Goal: Task Accomplishment & Management: Manage account settings

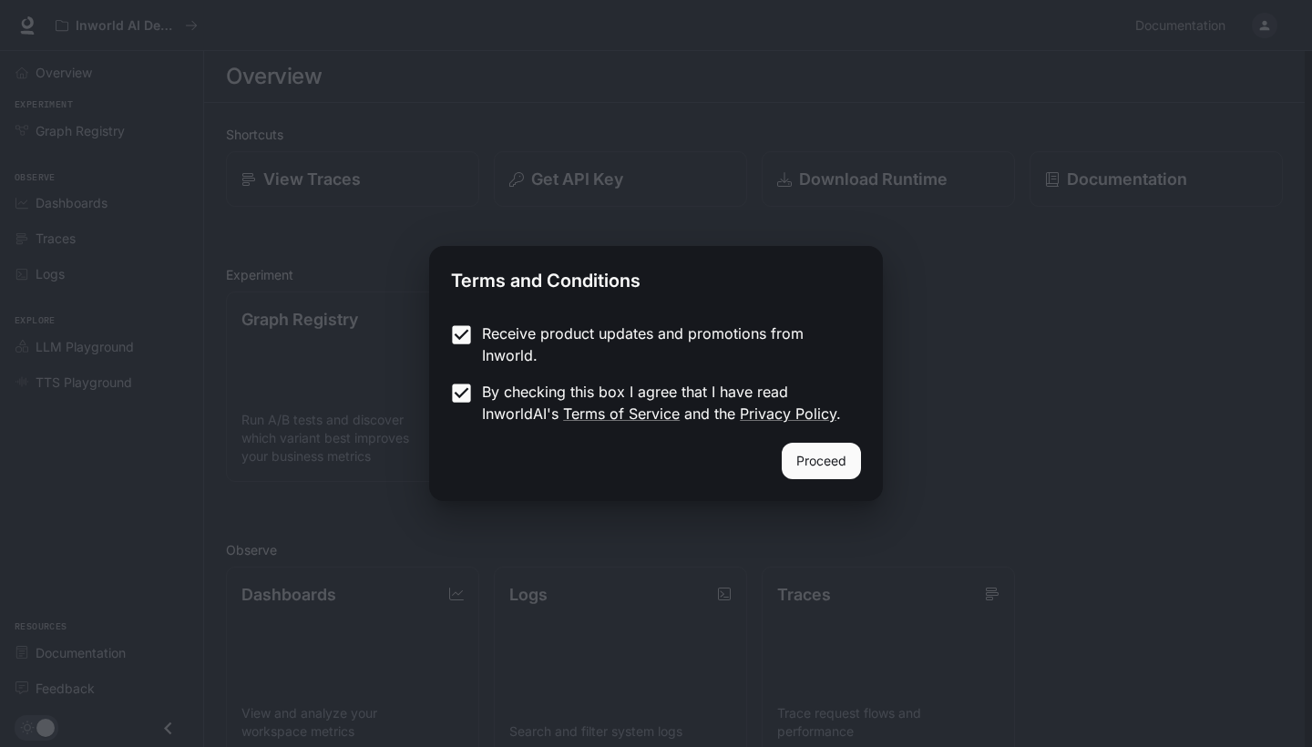
click at [820, 456] on button "Proceed" at bounding box center [821, 461] width 79 height 36
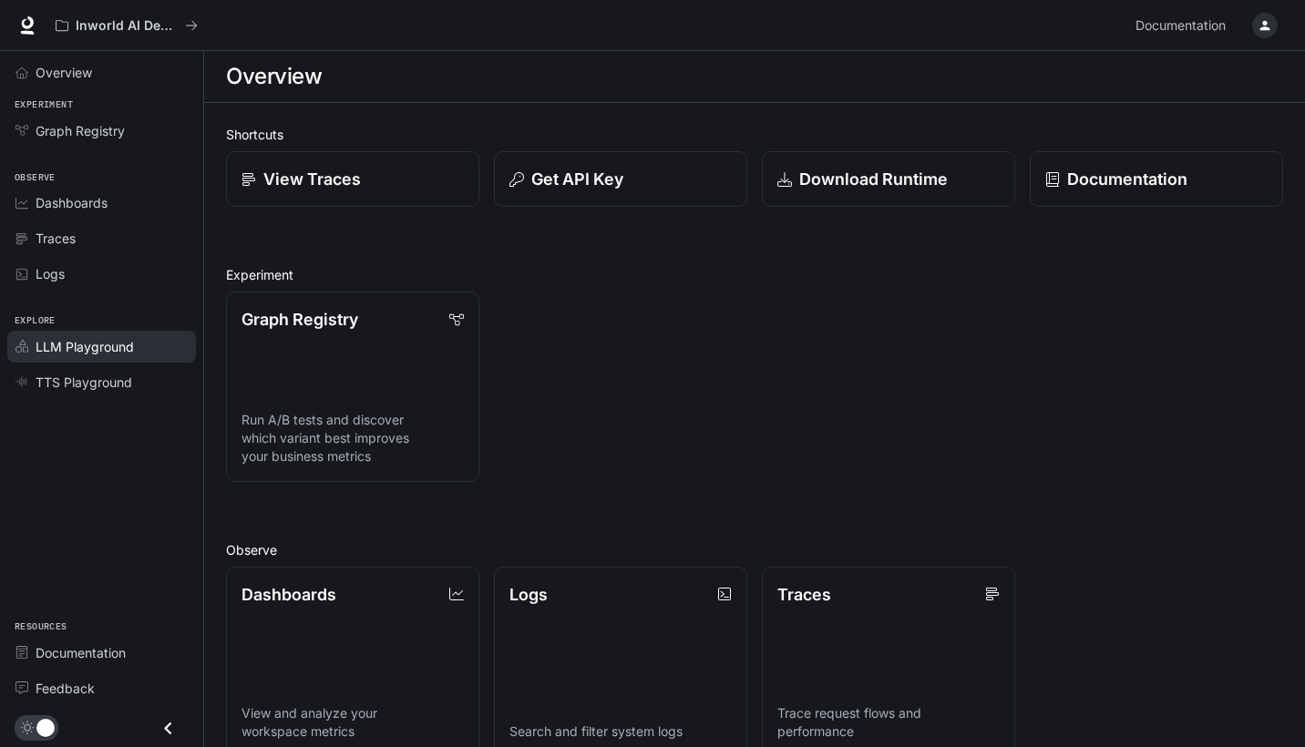
scroll to position [15, 0]
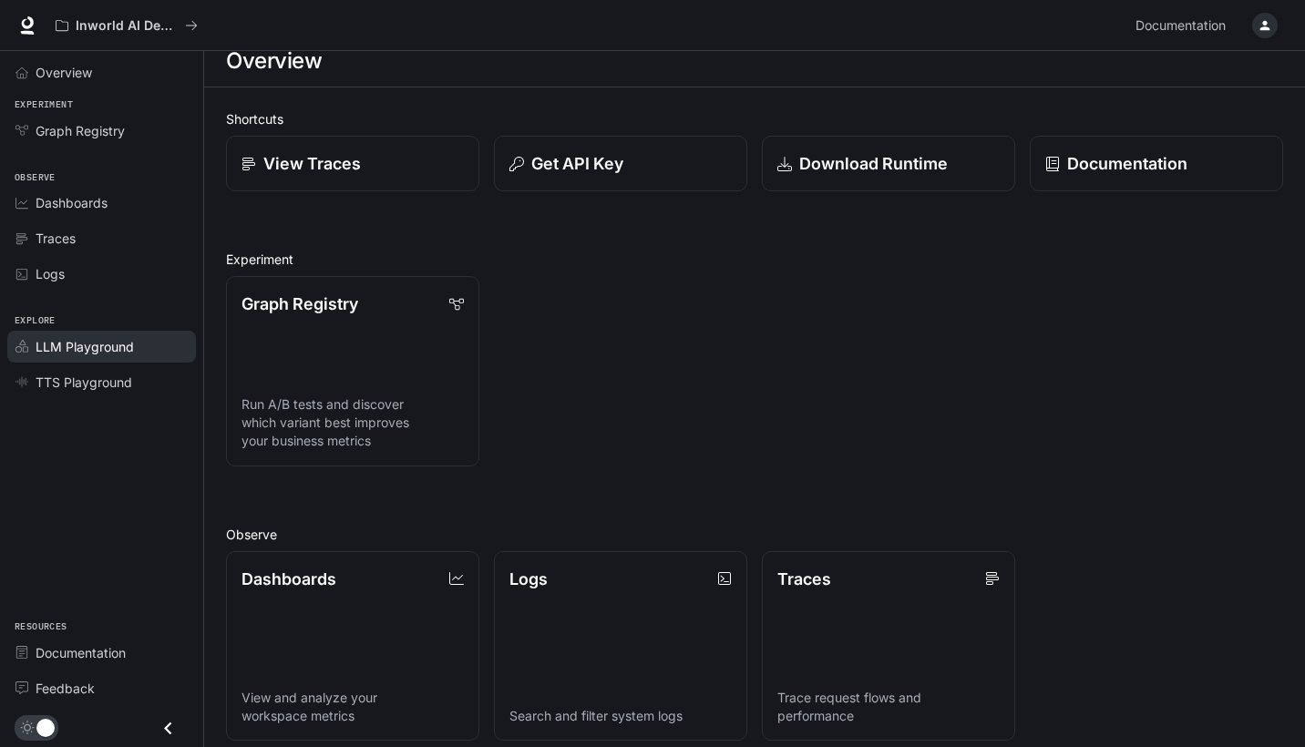
click at [97, 346] on span "LLM Playground" at bounding box center [85, 346] width 98 height 19
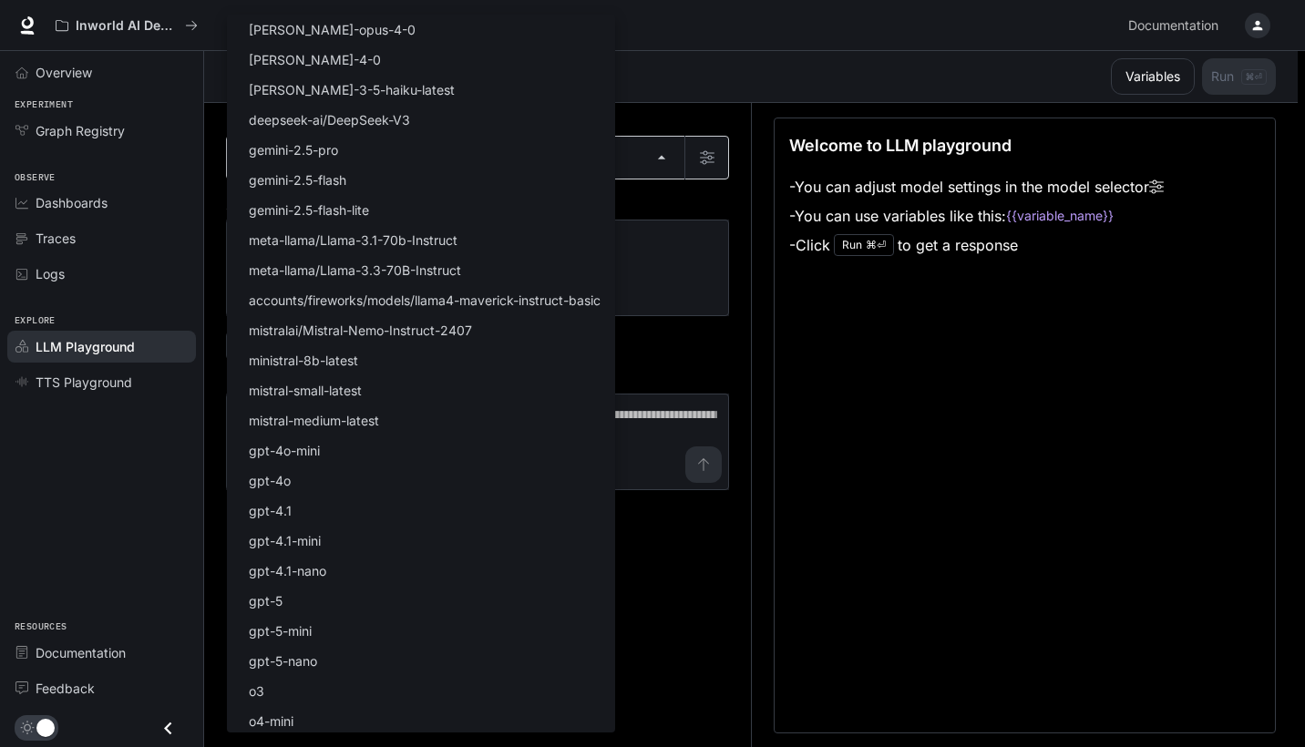
click at [662, 158] on body "Skip to main content Inworld AI Demos Documentation Documentation Portal Overvi…" at bounding box center [652, 374] width 1305 height 748
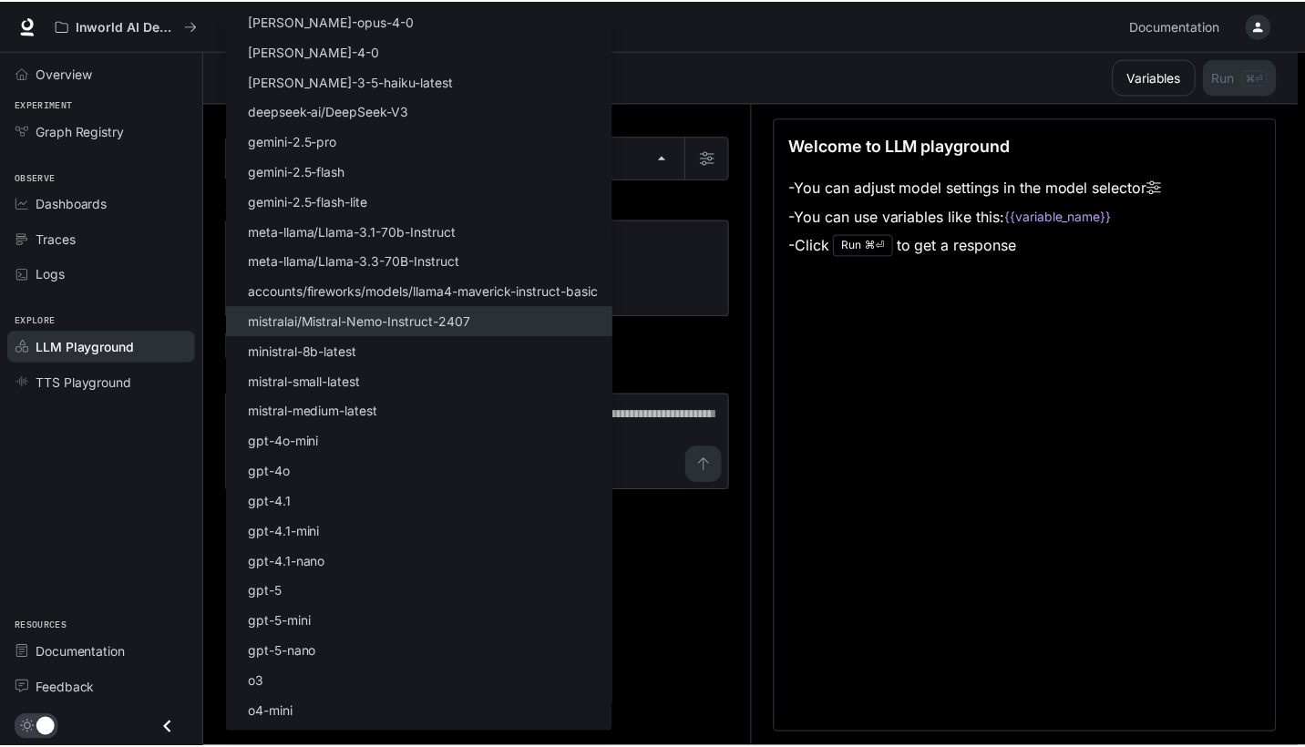
scroll to position [18, 0]
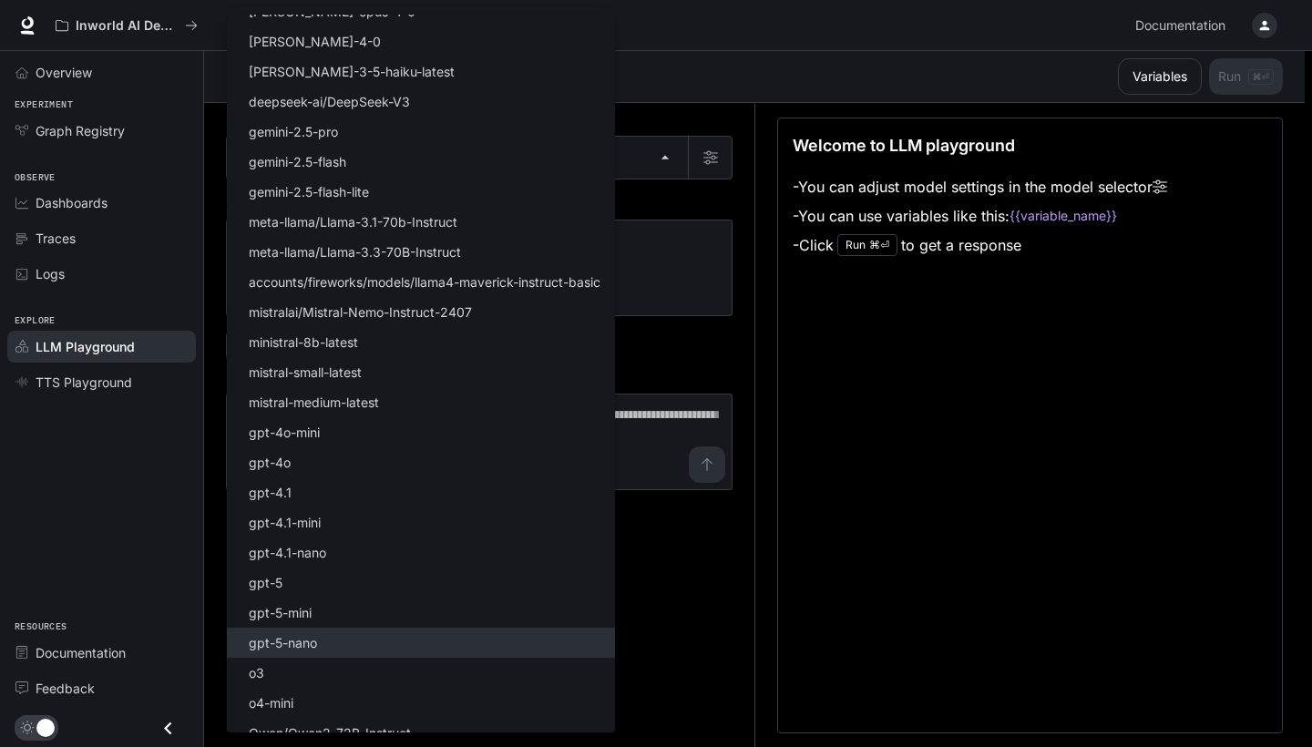
click at [318, 632] on li "gpt-5-nano" at bounding box center [421, 643] width 388 height 30
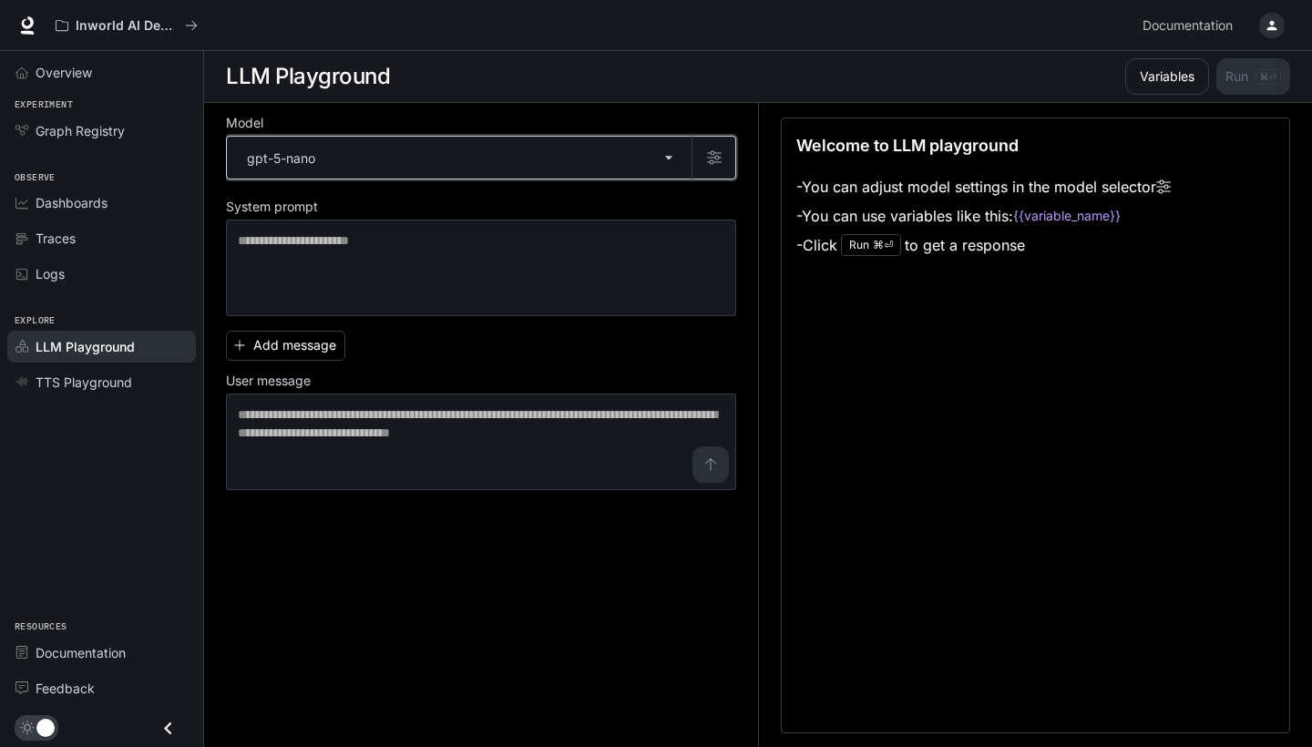
type input "**********"
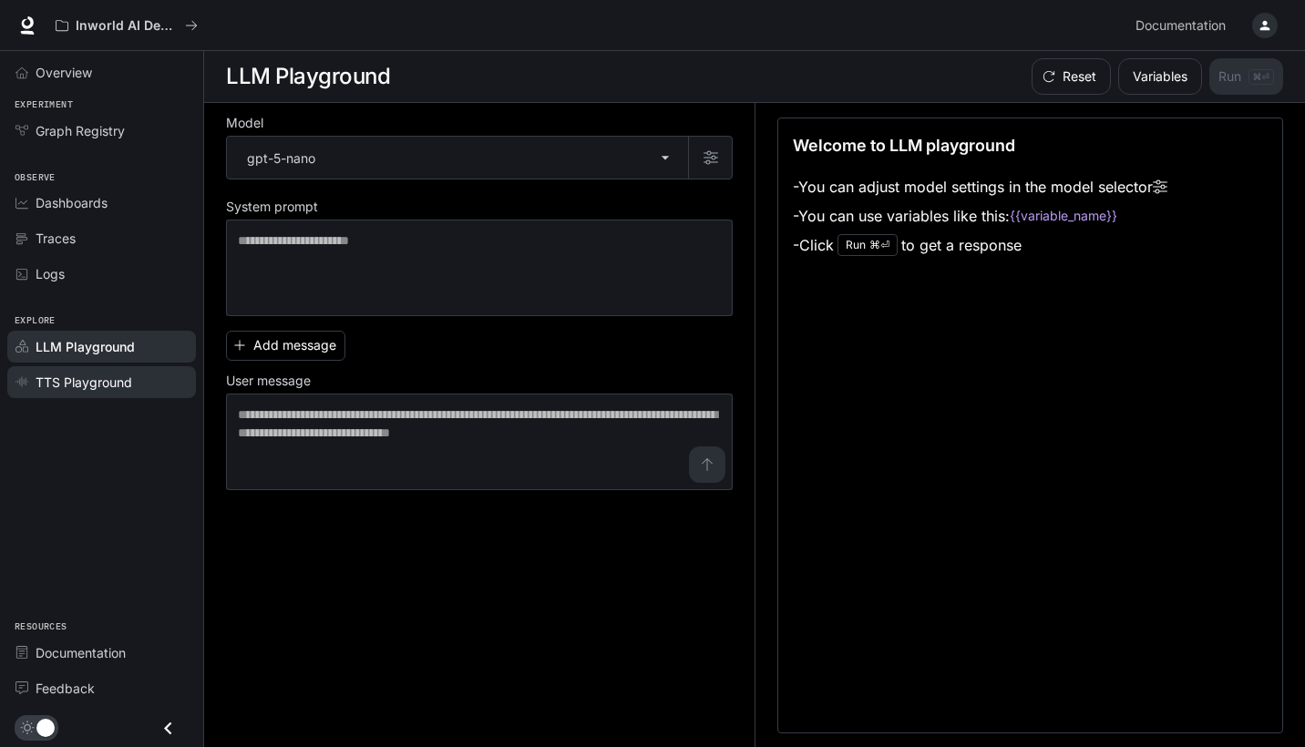
click at [73, 391] on link "TTS Playground" at bounding box center [101, 382] width 189 height 32
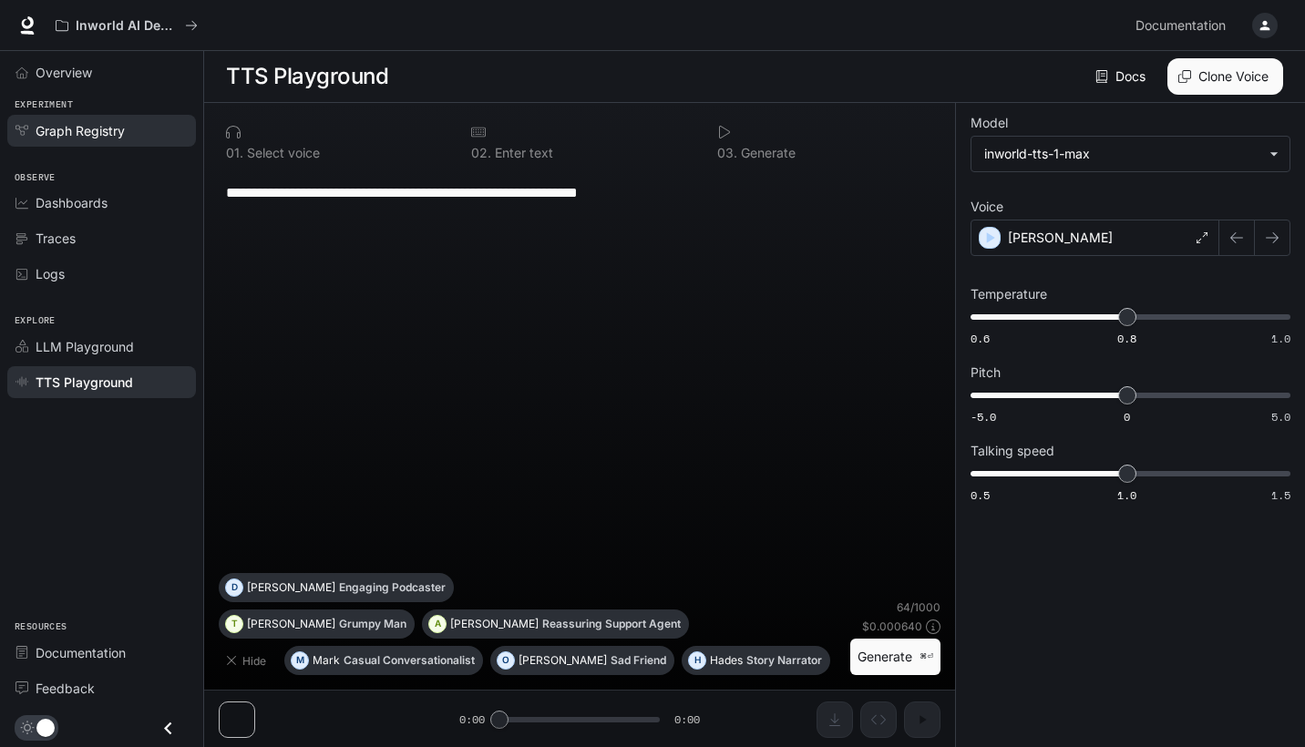
click at [118, 118] on link "Graph Registry" at bounding box center [101, 131] width 189 height 32
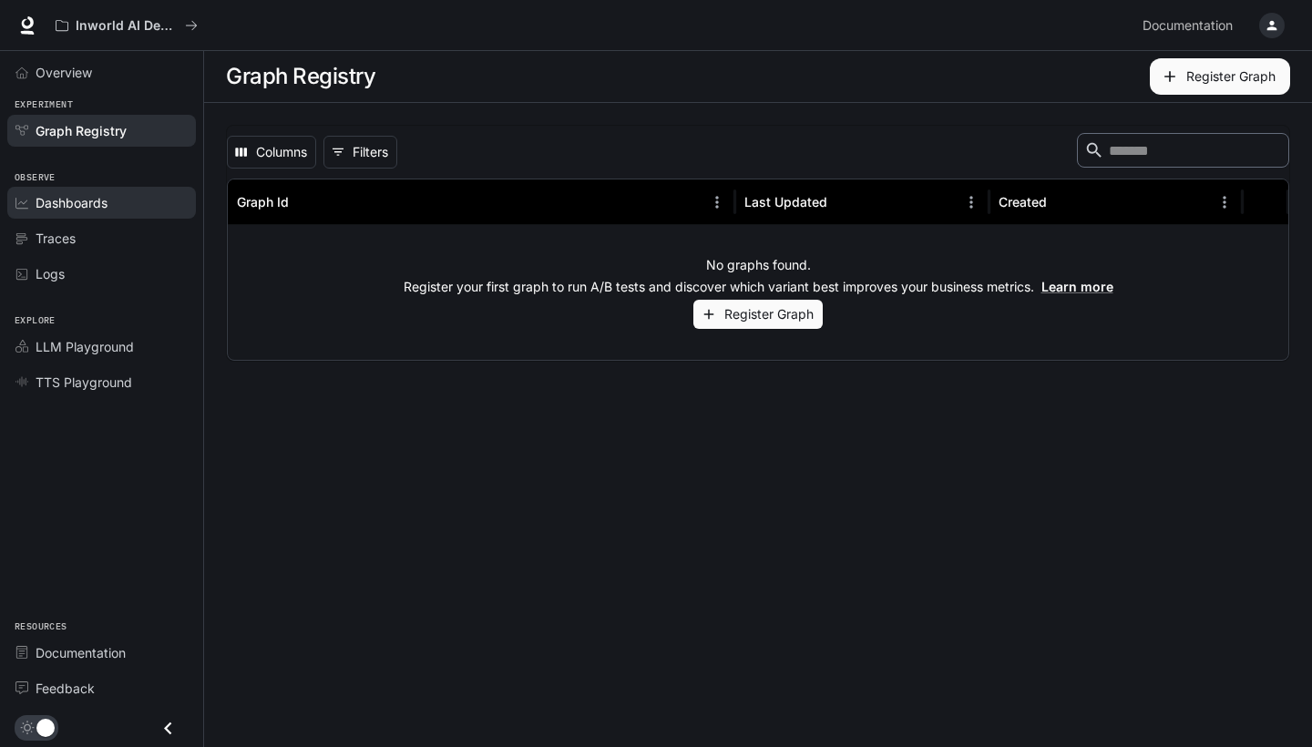
click at [89, 187] on link "Dashboards" at bounding box center [101, 203] width 189 height 32
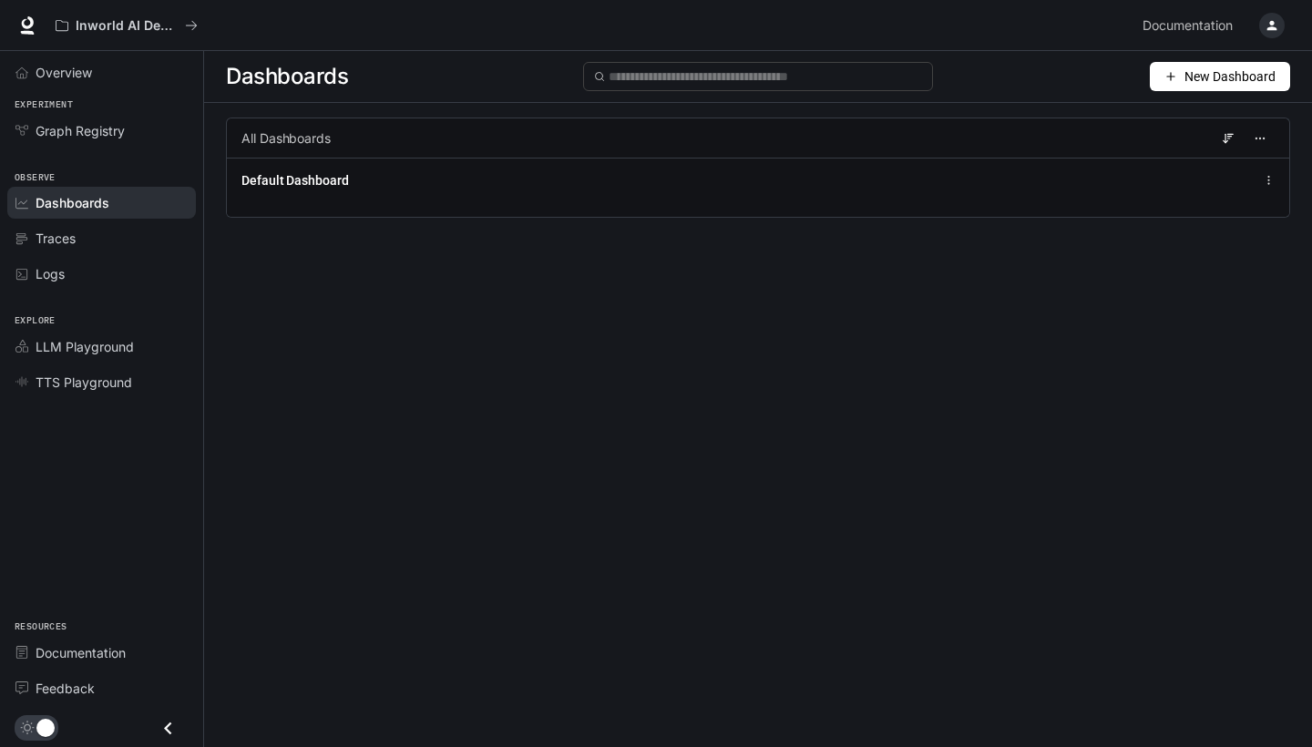
click at [1236, 79] on span "New Dashboard" at bounding box center [1229, 77] width 91 height 20
click at [1227, 119] on div "Create dashboard" at bounding box center [1198, 116] width 151 height 20
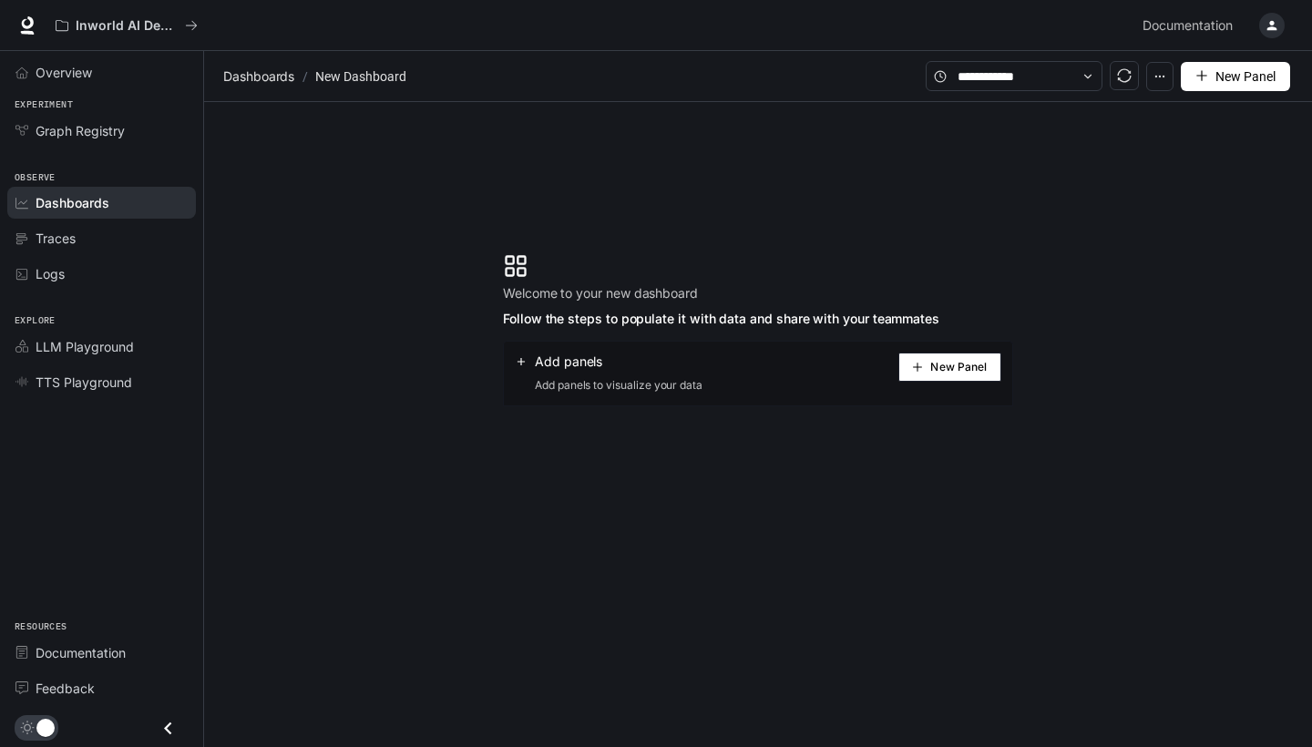
click at [961, 372] on span "New Panel" at bounding box center [958, 367] width 56 height 9
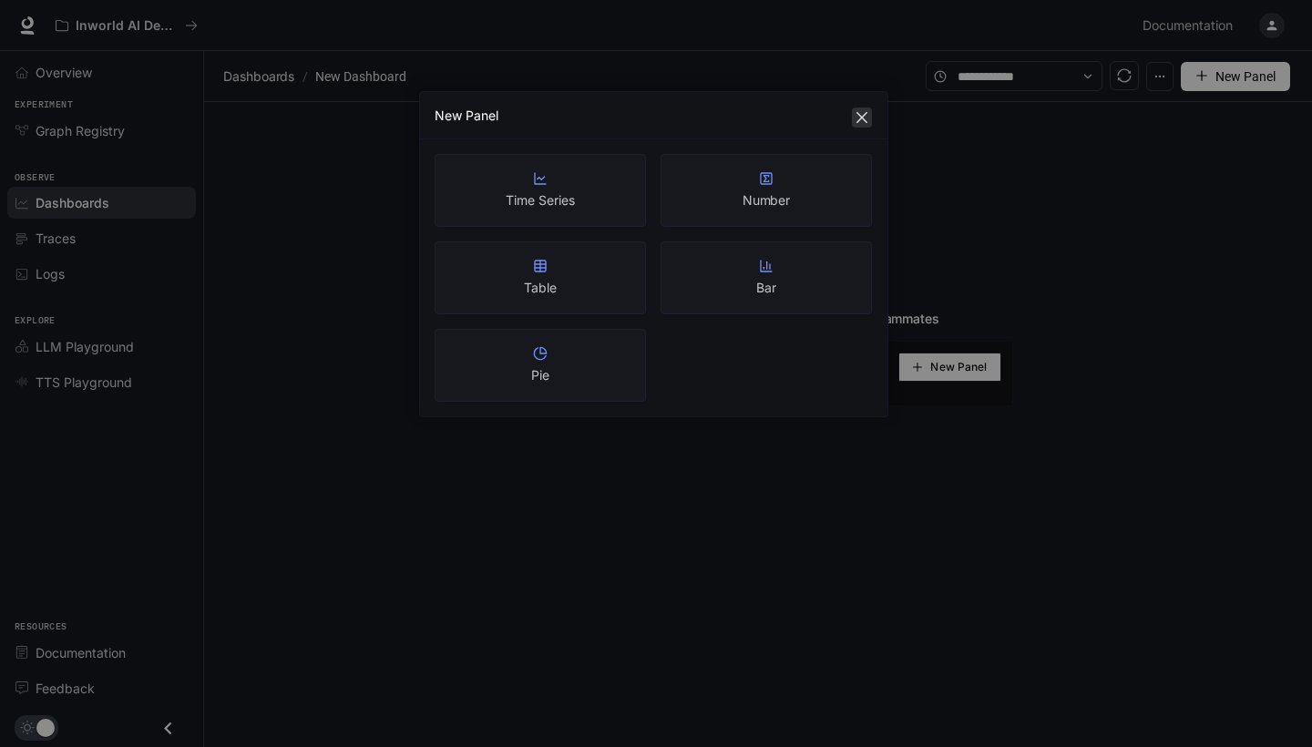
click at [857, 113] on icon "close" at bounding box center [861, 117] width 11 height 11
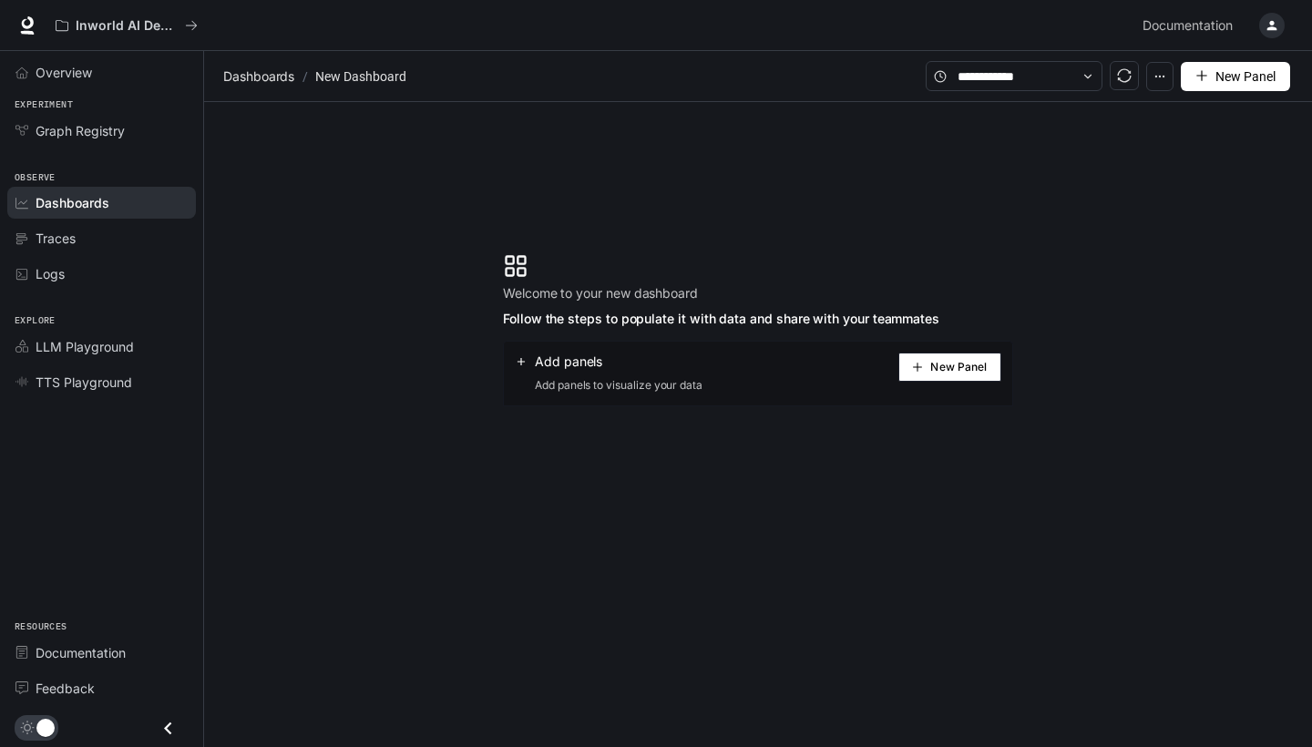
click at [1268, 35] on div "button" at bounding box center [1272, 26] width 26 height 26
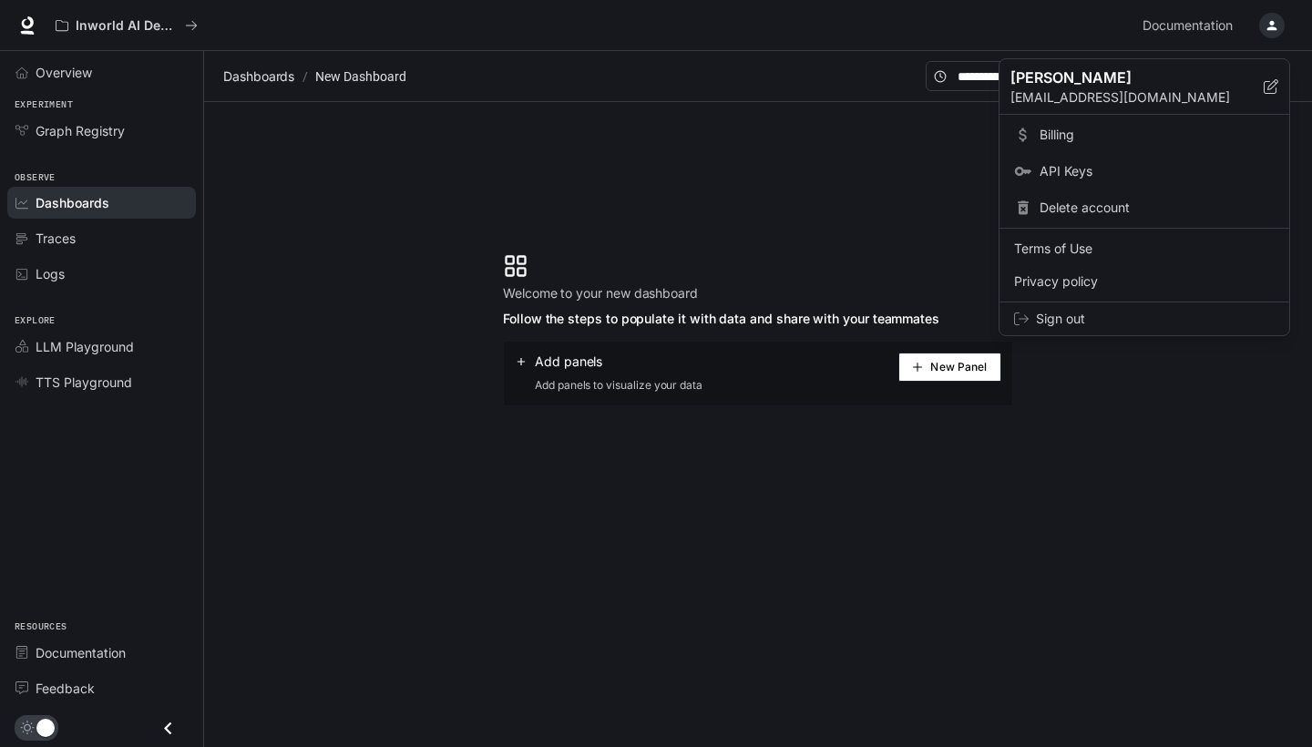
click at [784, 241] on div at bounding box center [656, 373] width 1312 height 747
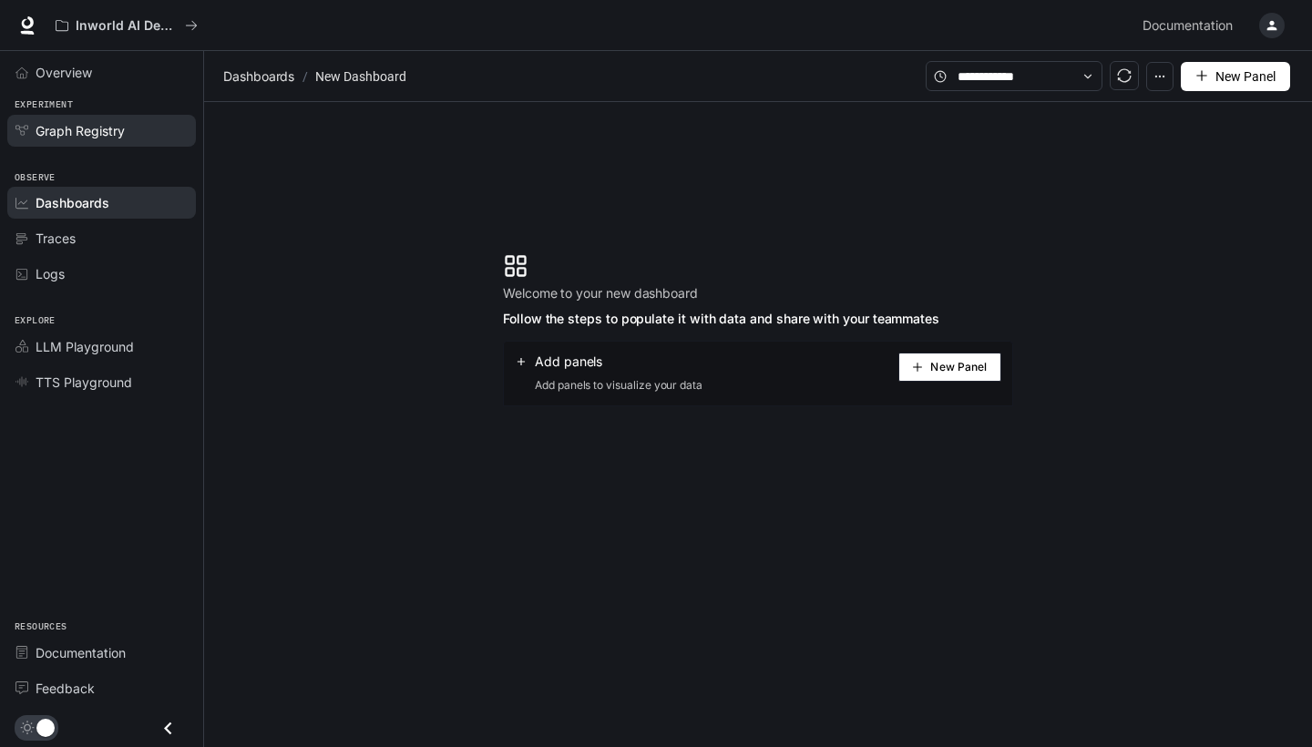
click at [132, 139] on link "Graph Registry" at bounding box center [101, 131] width 189 height 32
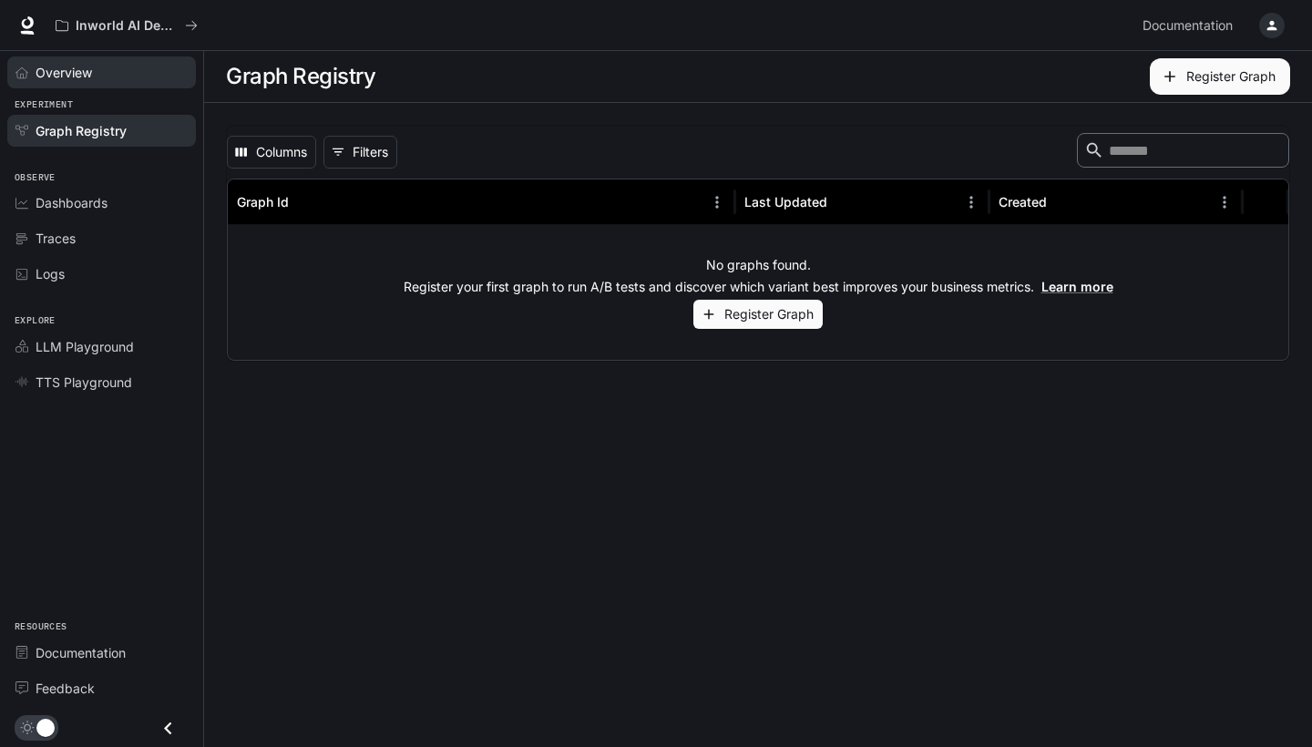
click at [73, 75] on span "Overview" at bounding box center [64, 72] width 56 height 19
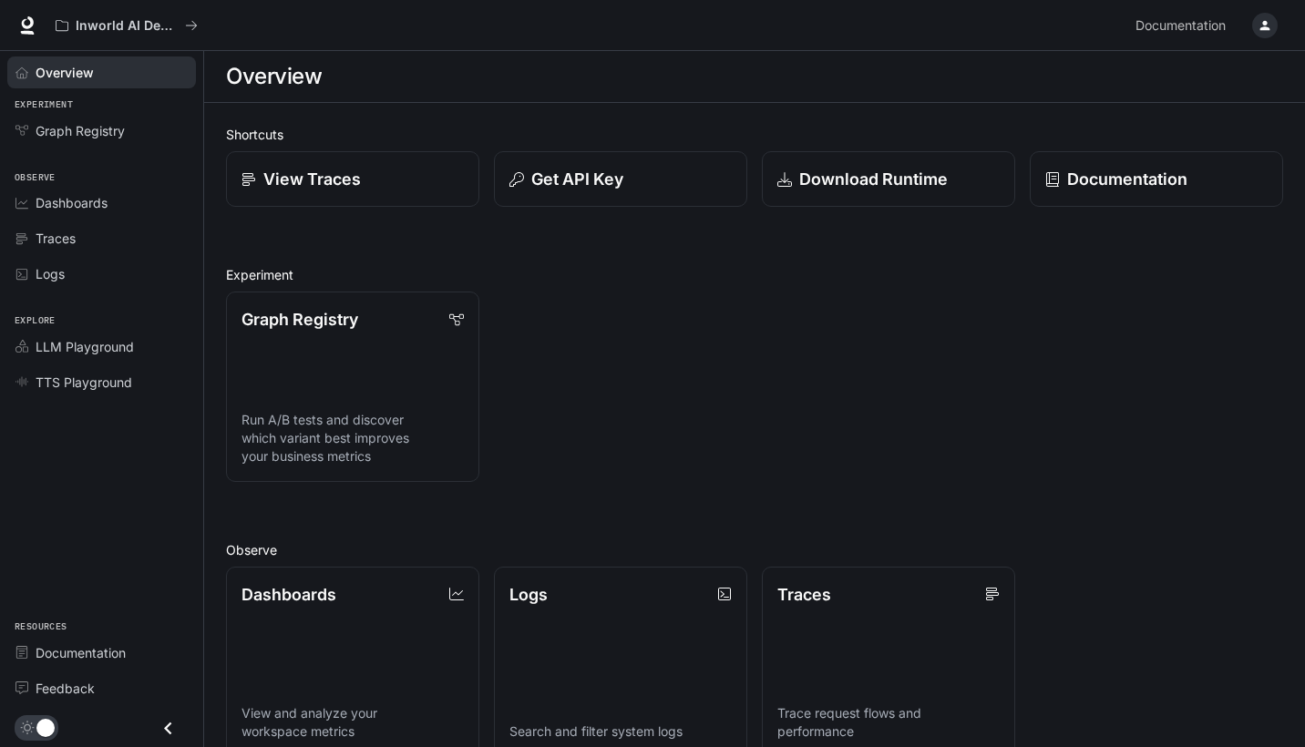
click at [28, 32] on icon at bounding box center [28, 33] width 14 height 4
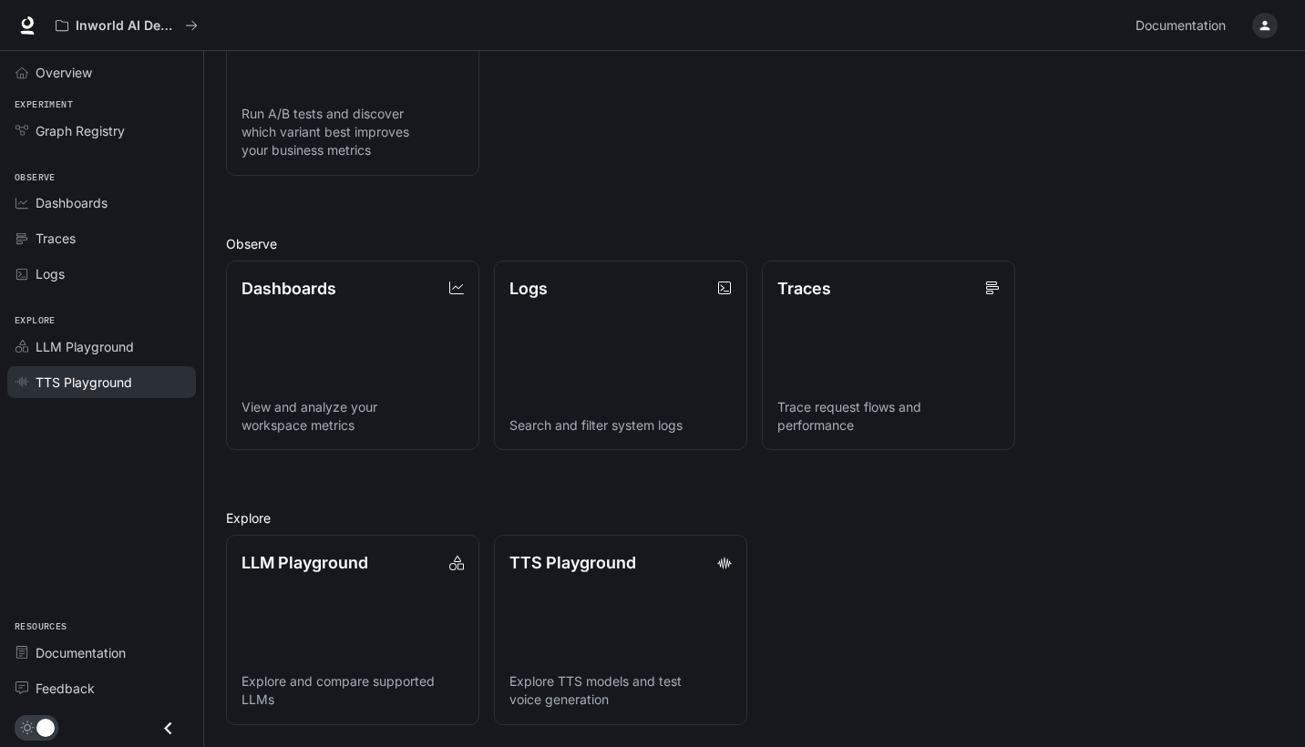
scroll to position [306, 0]
click at [174, 734] on icon "Close drawer" at bounding box center [168, 728] width 25 height 25
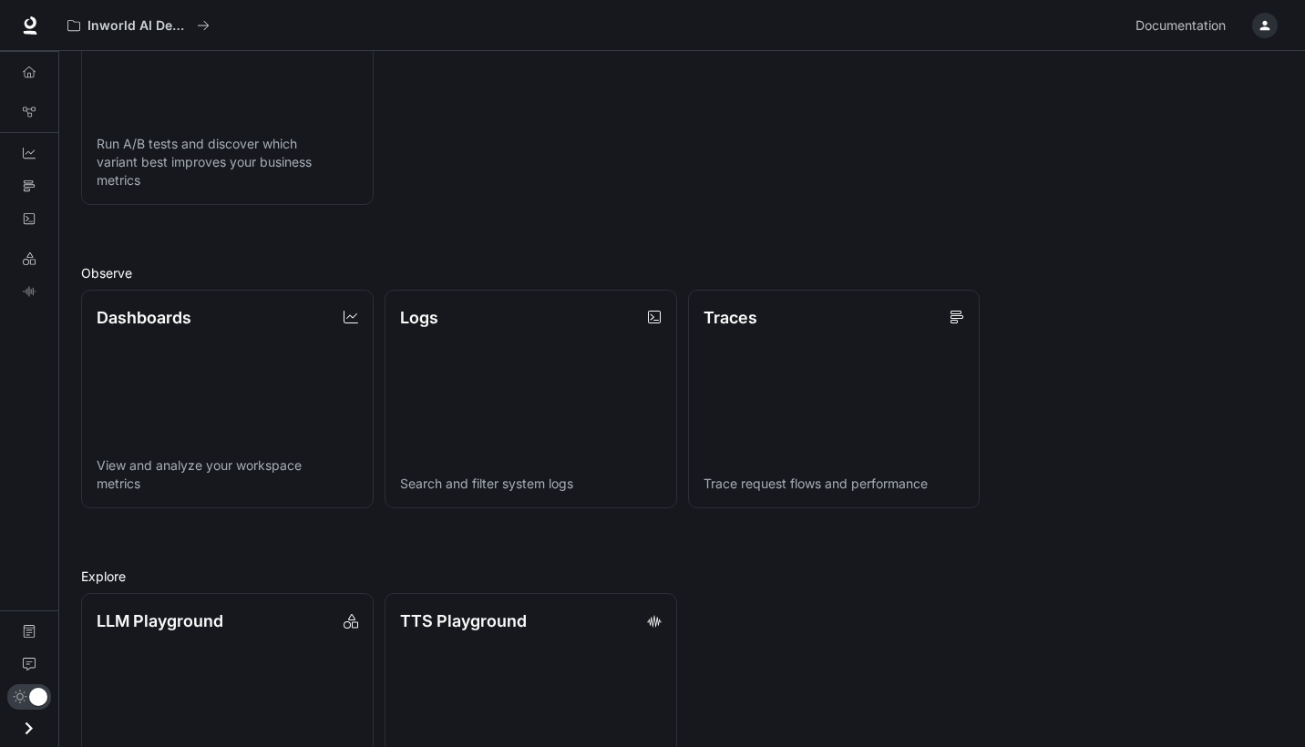
click at [26, 722] on icon "Open drawer" at bounding box center [28, 728] width 25 height 25
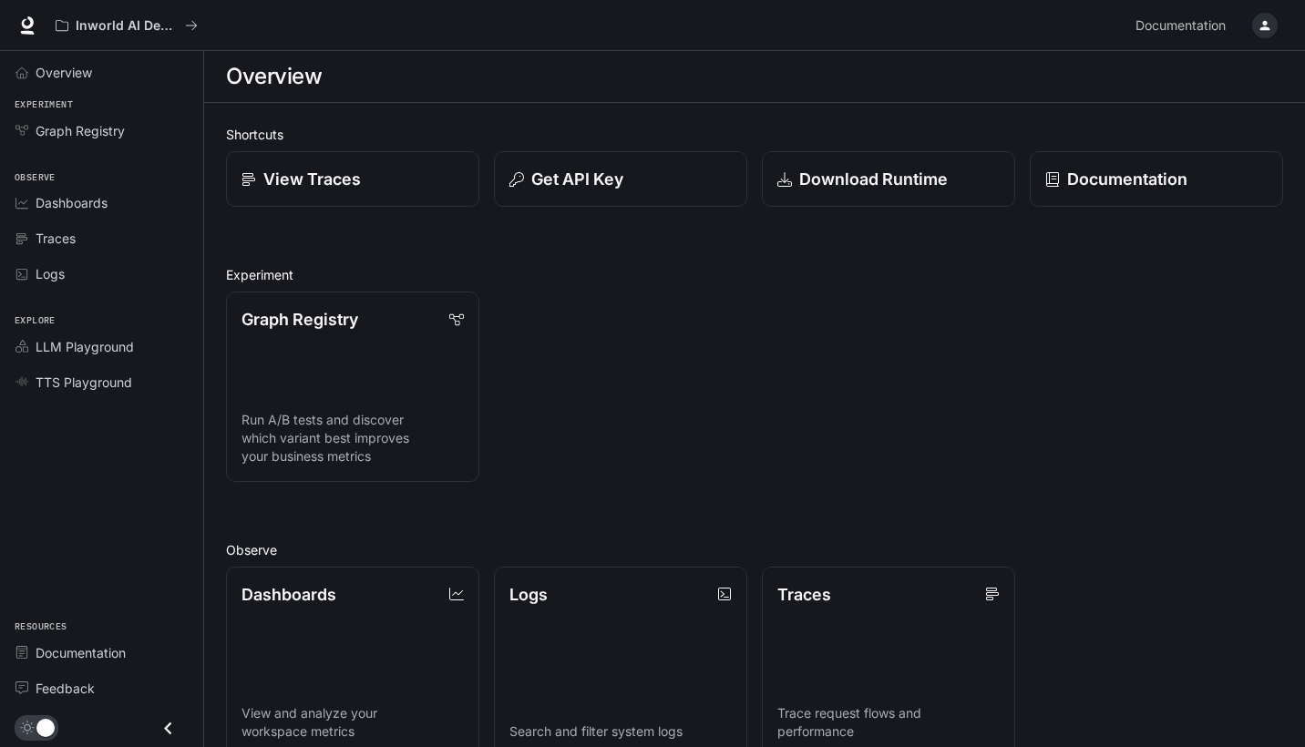
scroll to position [0, 0]
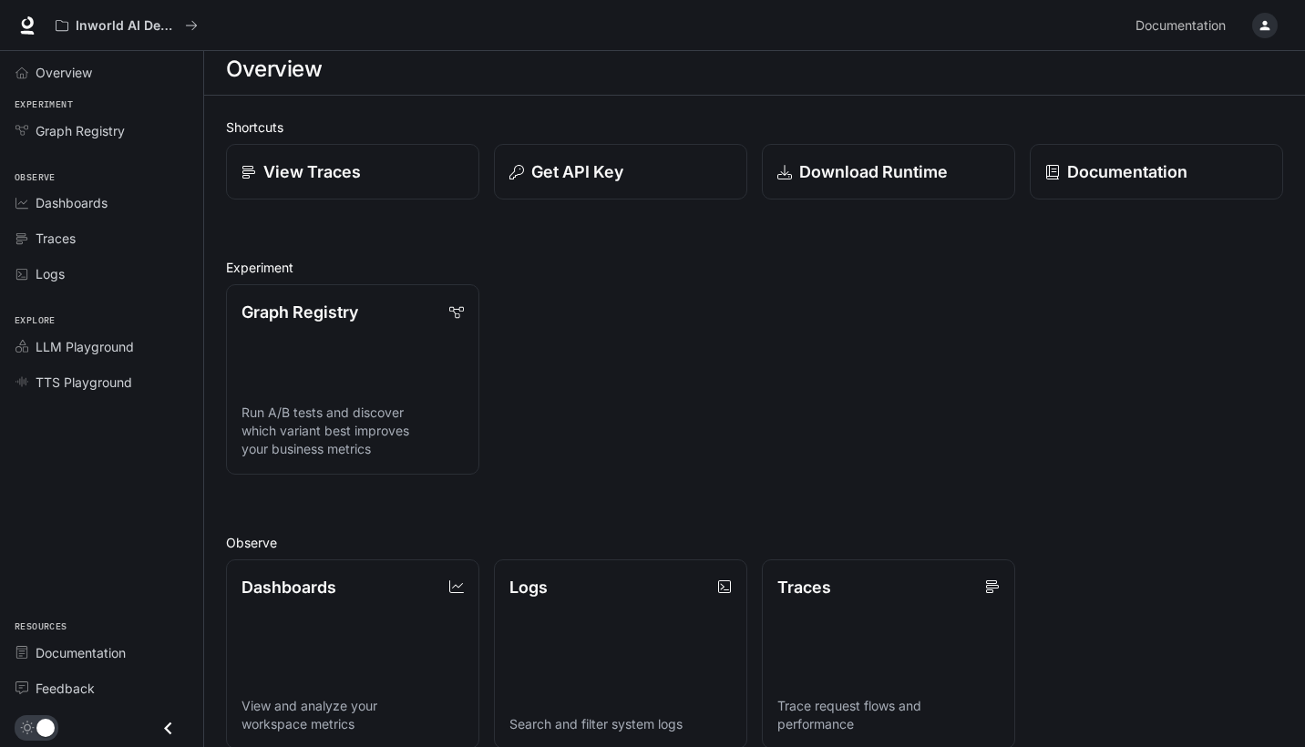
scroll to position [9, 0]
click at [1266, 18] on icon "button" at bounding box center [1264, 25] width 15 height 15
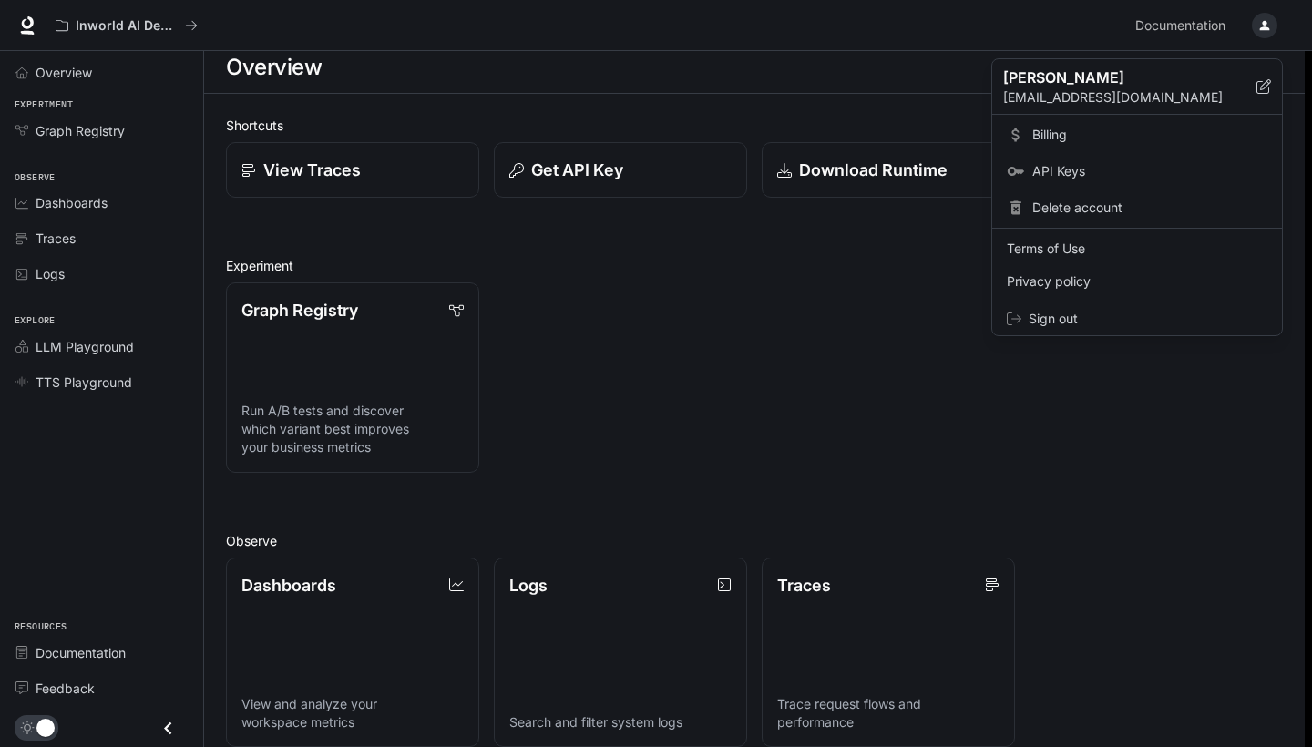
click at [1266, 18] on div at bounding box center [656, 373] width 1312 height 747
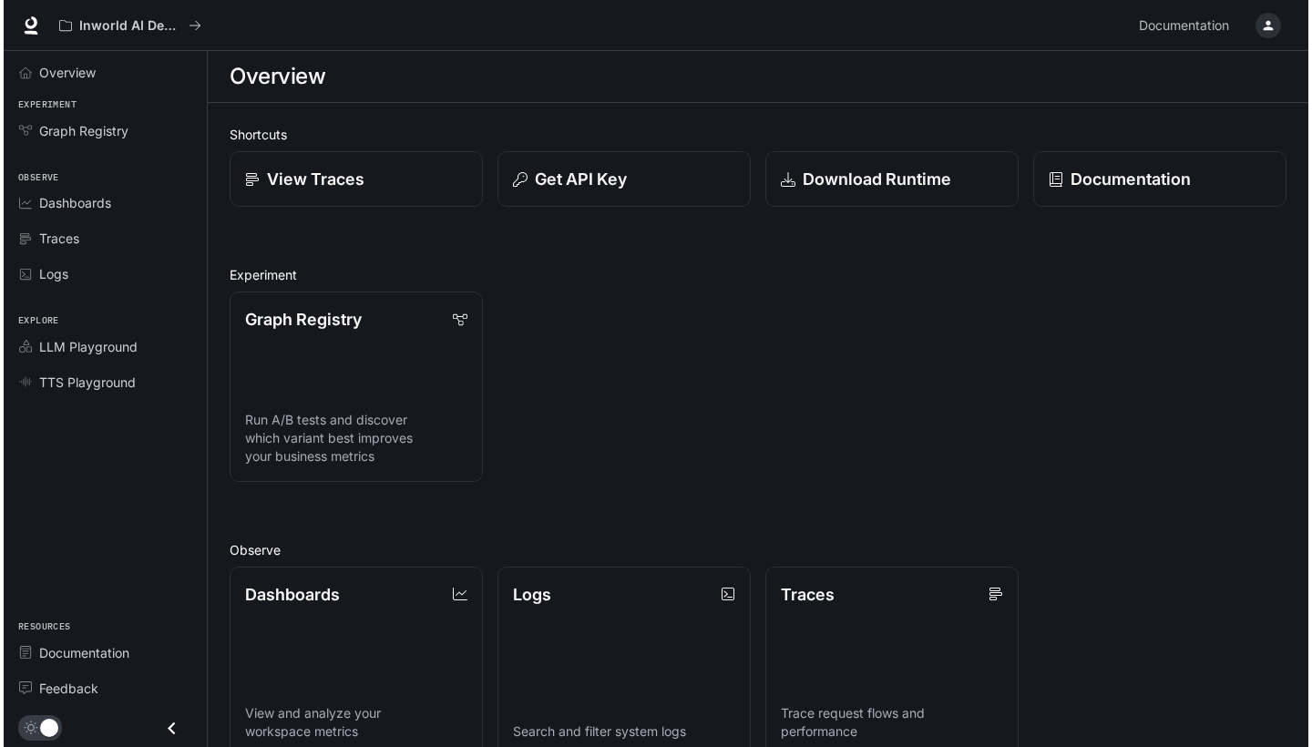
scroll to position [0, 0]
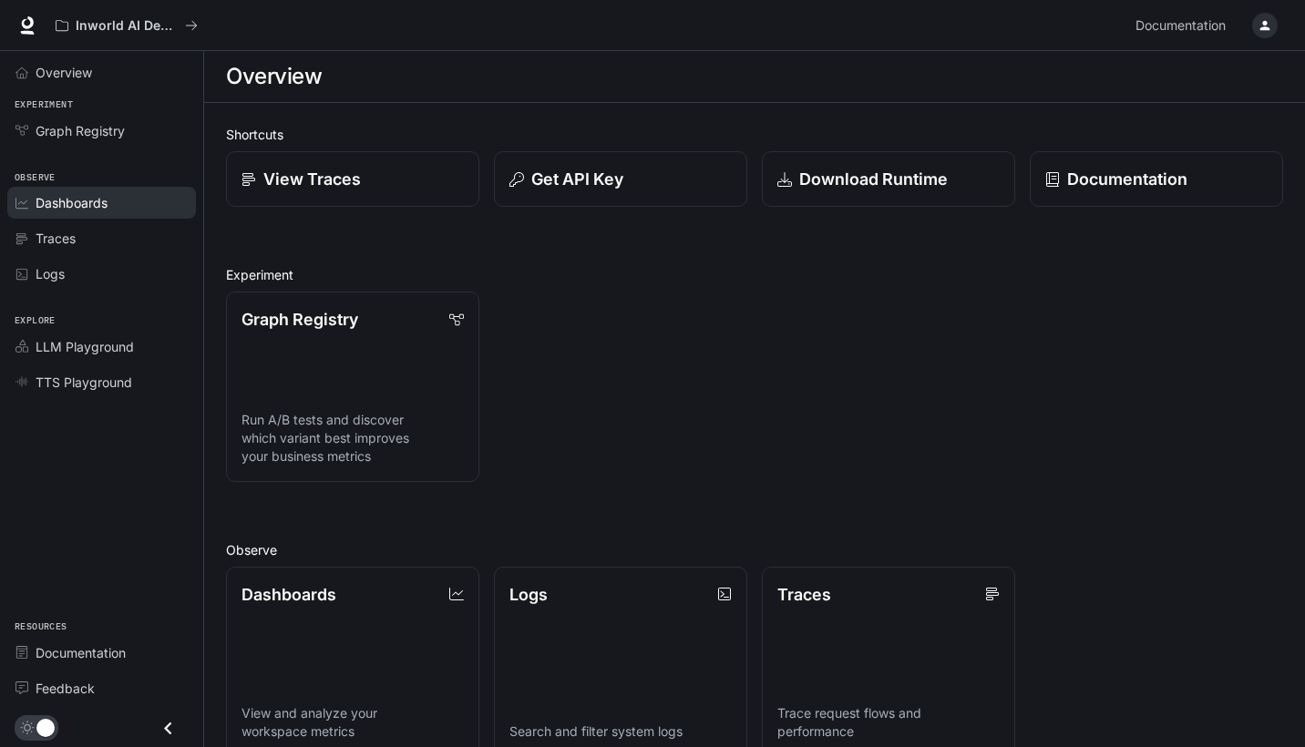
click at [77, 211] on link "Dashboards" at bounding box center [101, 203] width 189 height 32
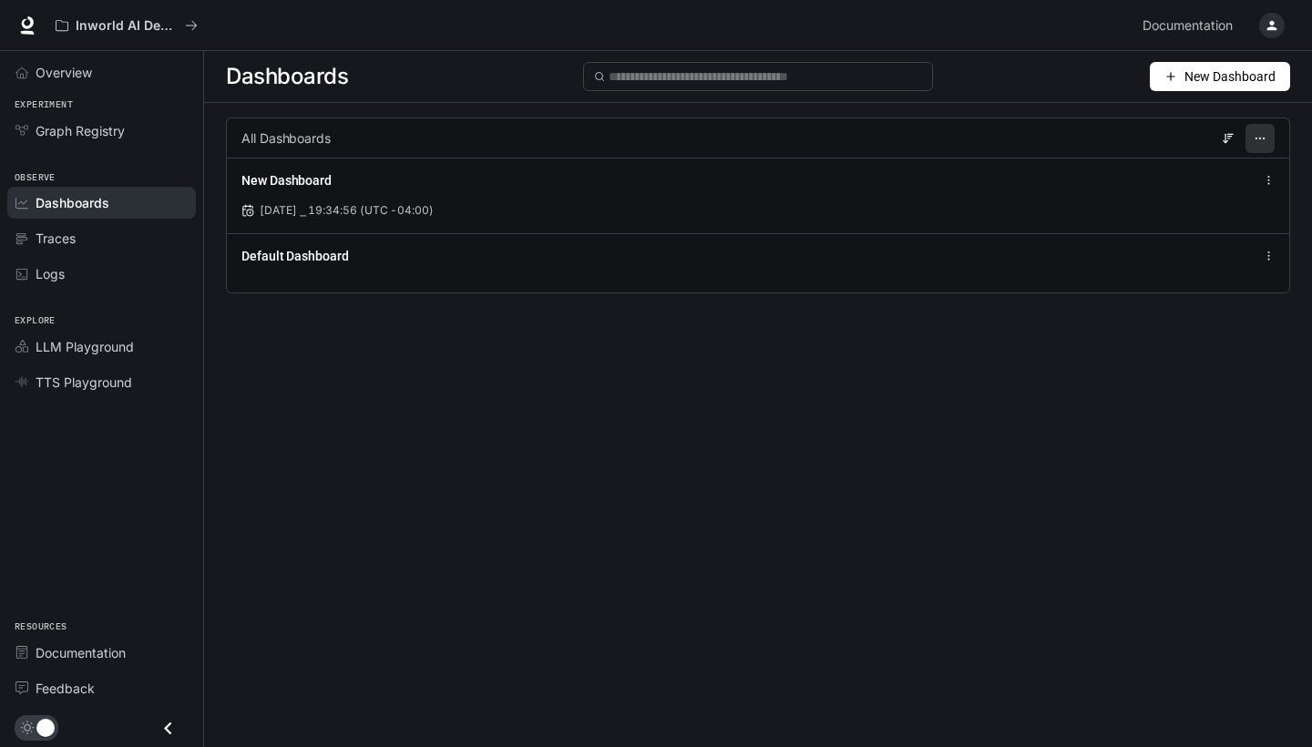
click at [1254, 139] on icon "button" at bounding box center [1260, 138] width 13 height 13
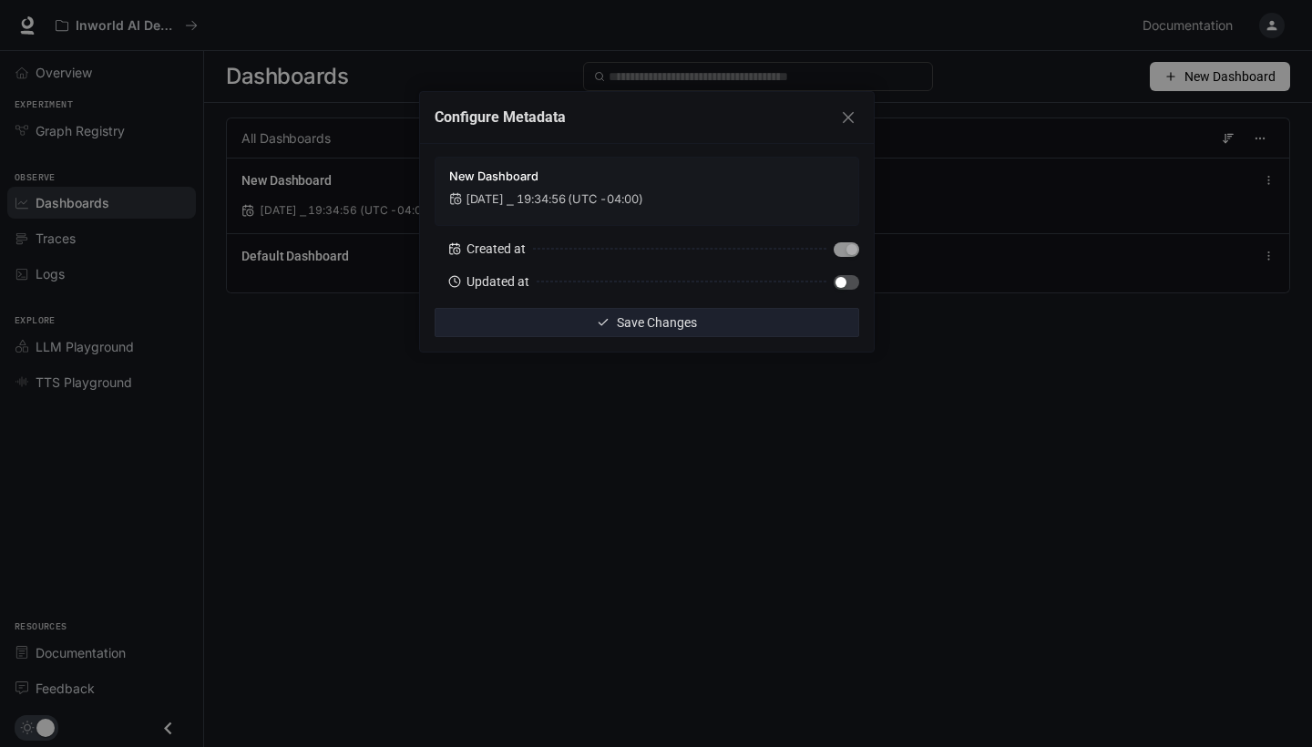
click at [813, 502] on div "Configure Metadata New Dashboard Aug 19, 2025 ⎯ 19:34:56 (UTC -04:00) Created a…" at bounding box center [656, 373] width 1312 height 747
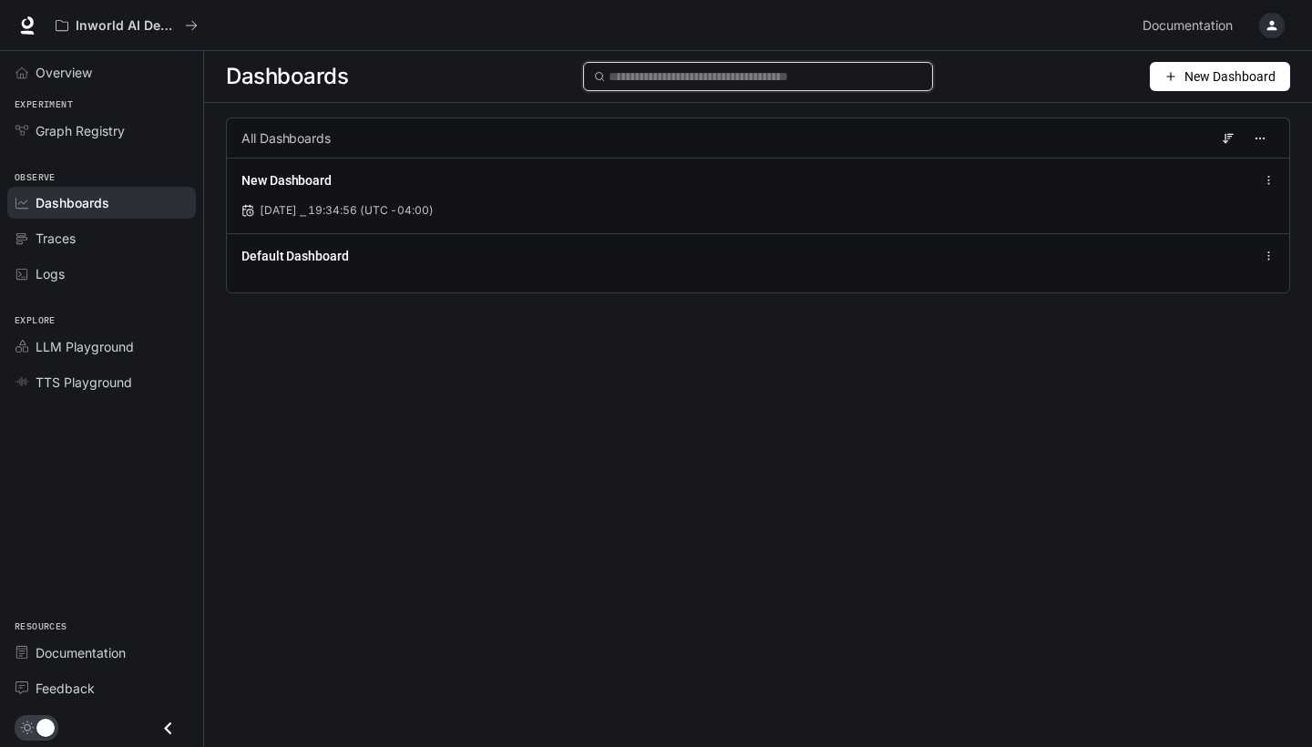
click at [733, 79] on input "text" at bounding box center [765, 77] width 313 height 20
click at [1186, 81] on span "New Dashboard" at bounding box center [1229, 77] width 91 height 20
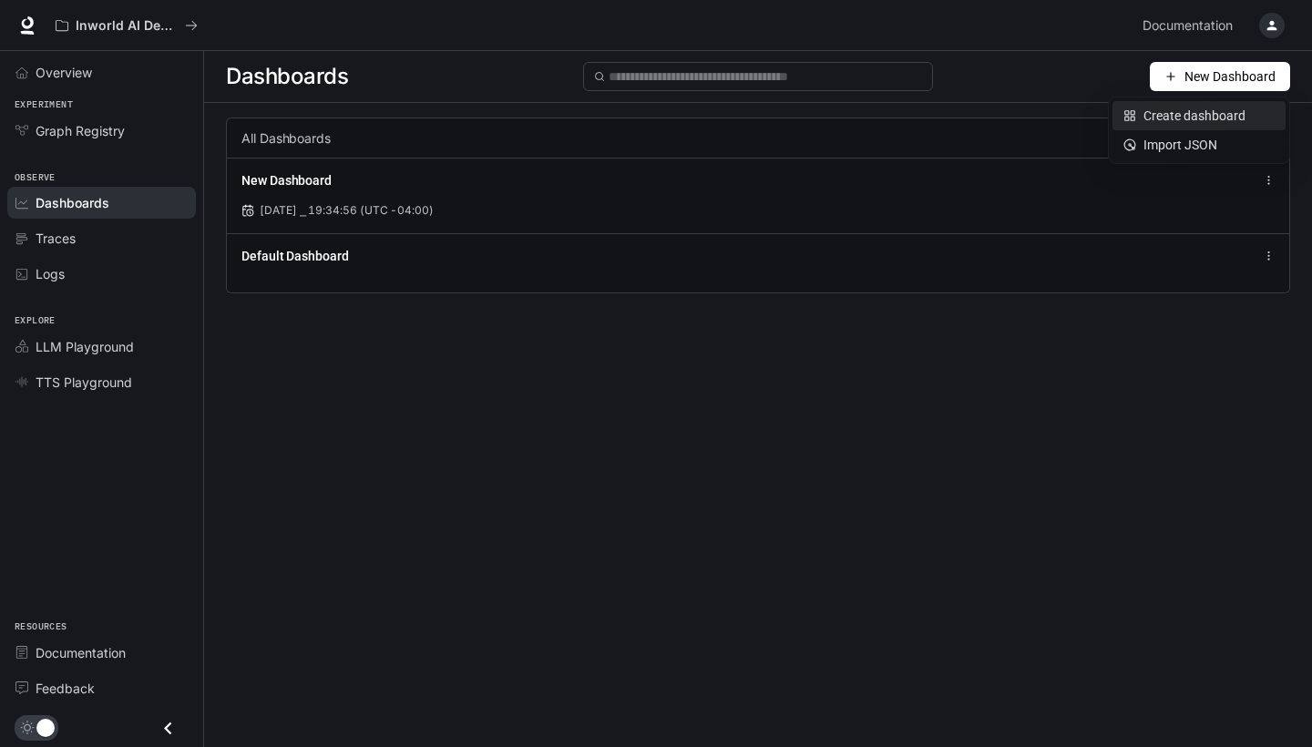
click at [1191, 108] on div "Create dashboard" at bounding box center [1198, 116] width 151 height 20
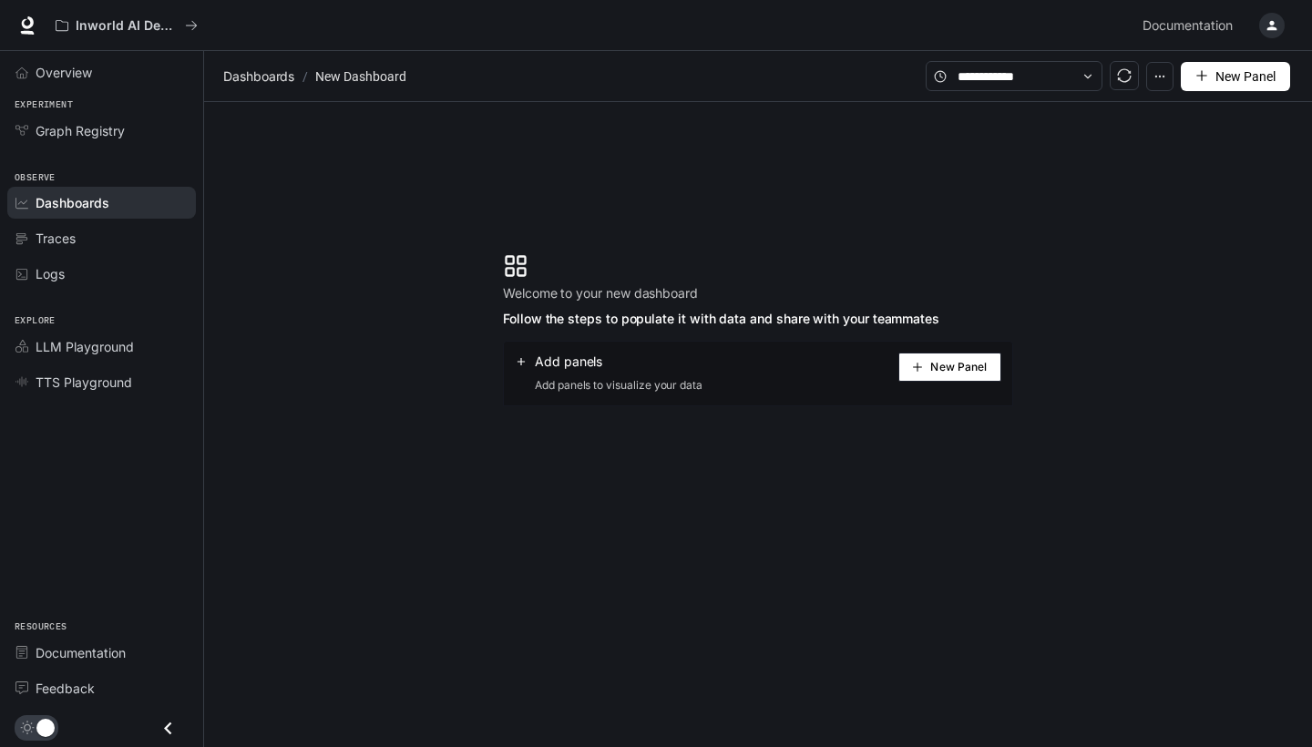
click at [540, 254] on section "Welcome to your new dashboard Follow the steps to populate it with data and sha…" at bounding box center [721, 291] width 436 height 77
click at [1096, 70] on span at bounding box center [1014, 76] width 177 height 30
click at [1088, 76] on icon at bounding box center [1087, 76] width 13 height 13
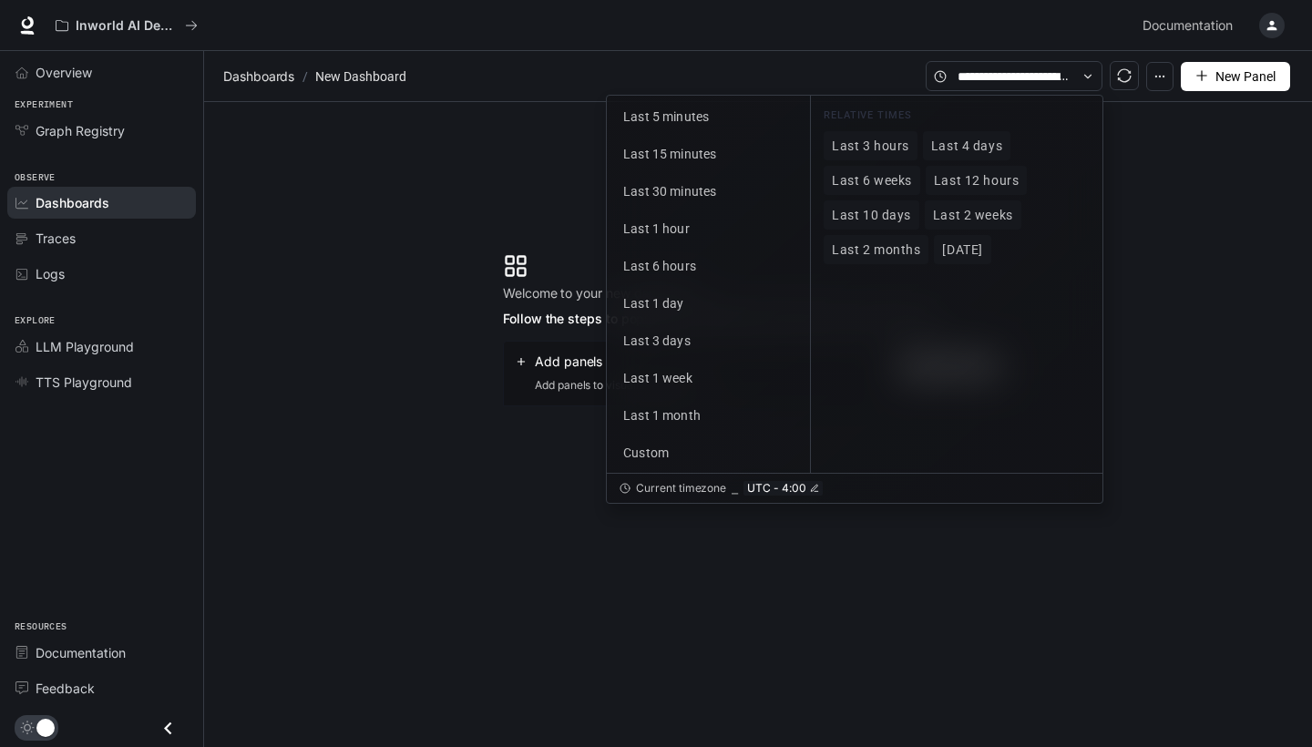
click at [1088, 76] on icon at bounding box center [1087, 76] width 13 height 13
drag, startPoint x: 1135, startPoint y: 244, endPoint x: 1091, endPoint y: 101, distance: 149.8
click at [1135, 244] on section "Welcome to your new dashboard Follow the steps to populate it with data and sha…" at bounding box center [758, 330] width 1108 height 456
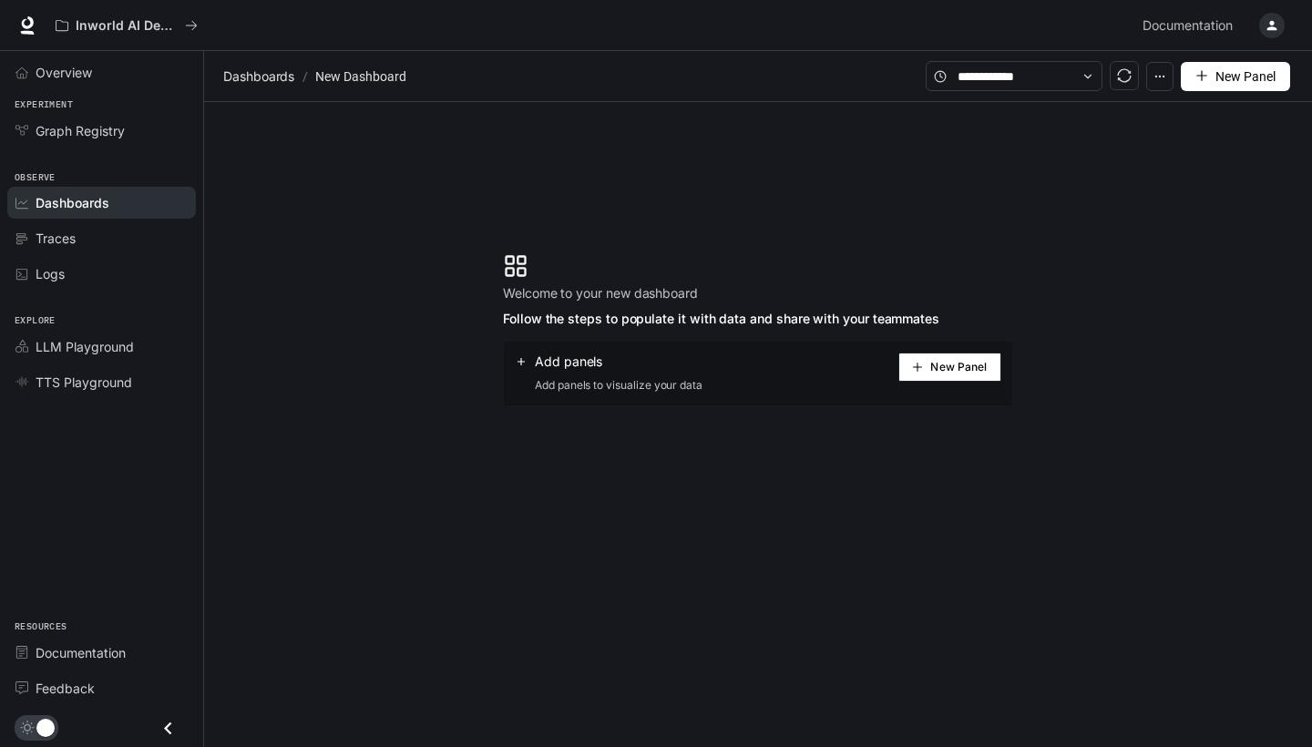
click at [1162, 72] on icon "button" at bounding box center [1159, 76] width 13 height 13
click at [1235, 290] on section "Welcome to your new dashboard Follow the steps to populate it with data and sha…" at bounding box center [758, 330] width 1108 height 456
click at [1192, 77] on button "New Panel" at bounding box center [1235, 76] width 109 height 29
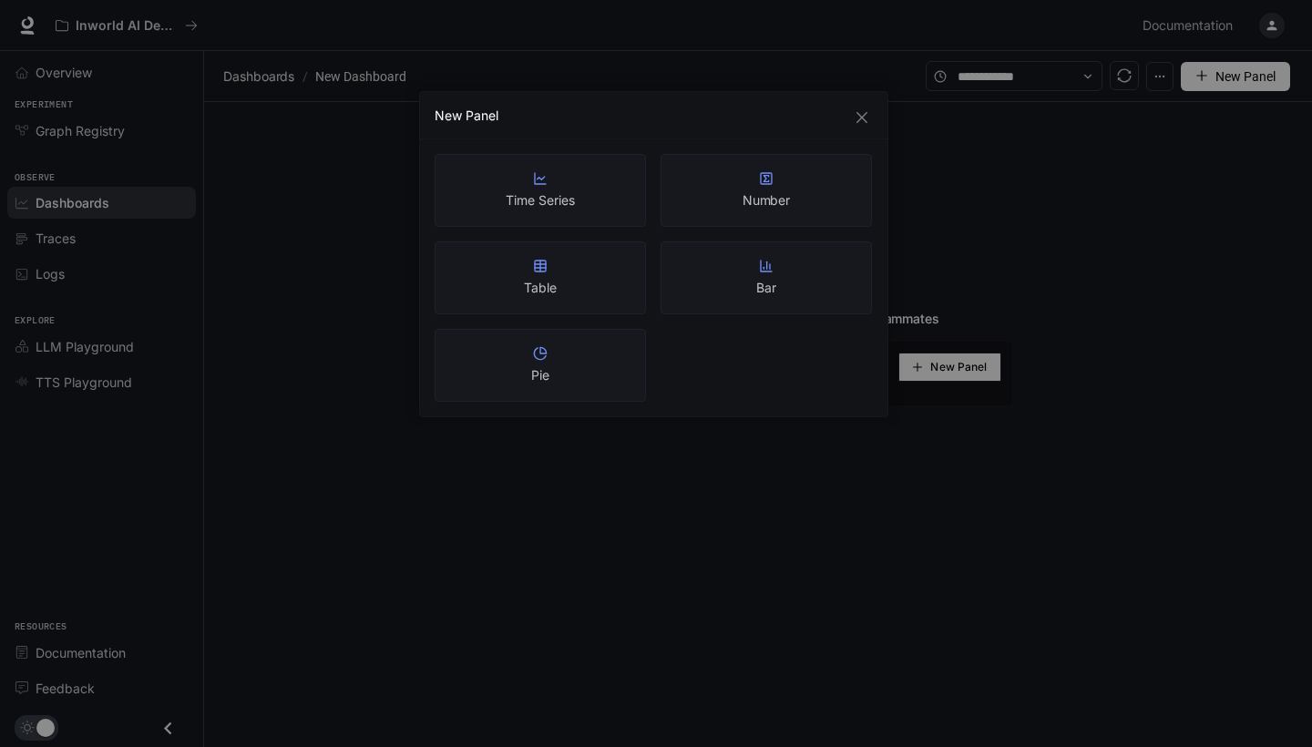
click at [852, 124] on span "Close" at bounding box center [862, 117] width 20 height 15
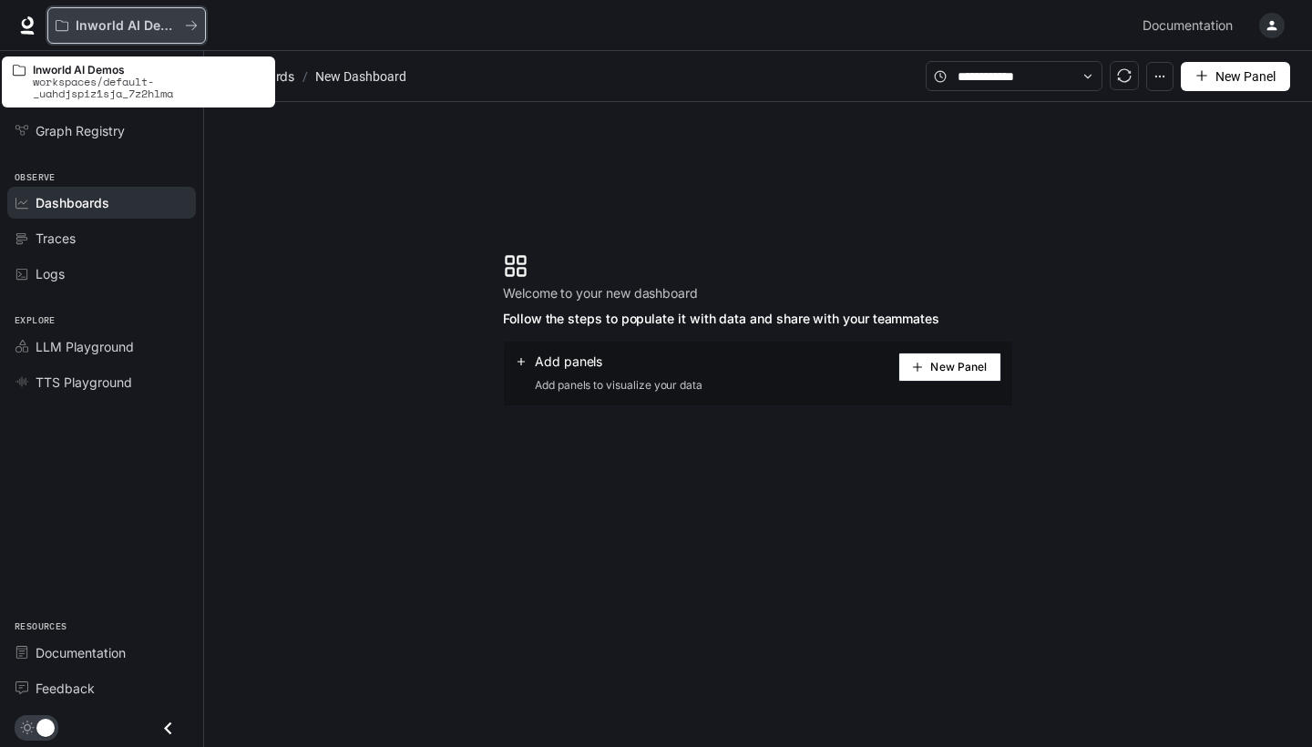
click at [123, 32] on p "Inworld AI Demos" at bounding box center [127, 25] width 102 height 15
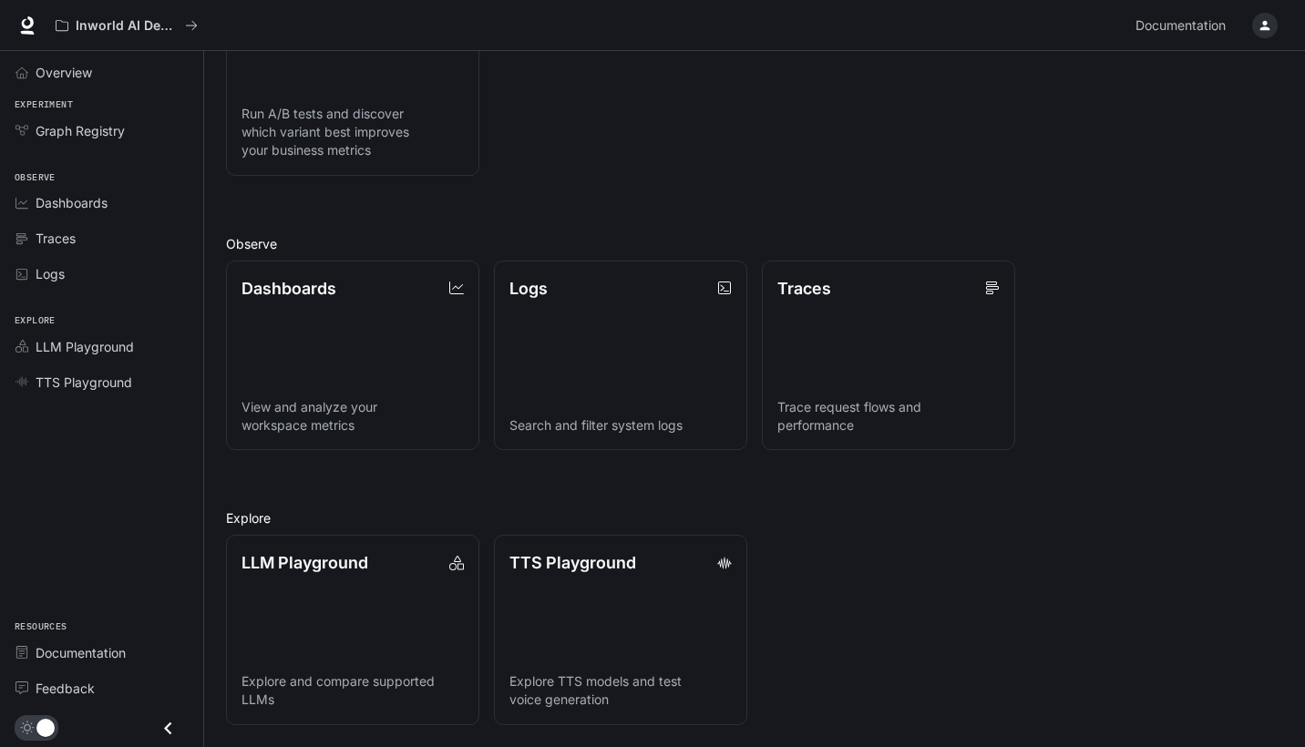
scroll to position [306, 0]
click at [363, 315] on link "Dashboards View and analyze your workspace metrics" at bounding box center [353, 355] width 256 height 192
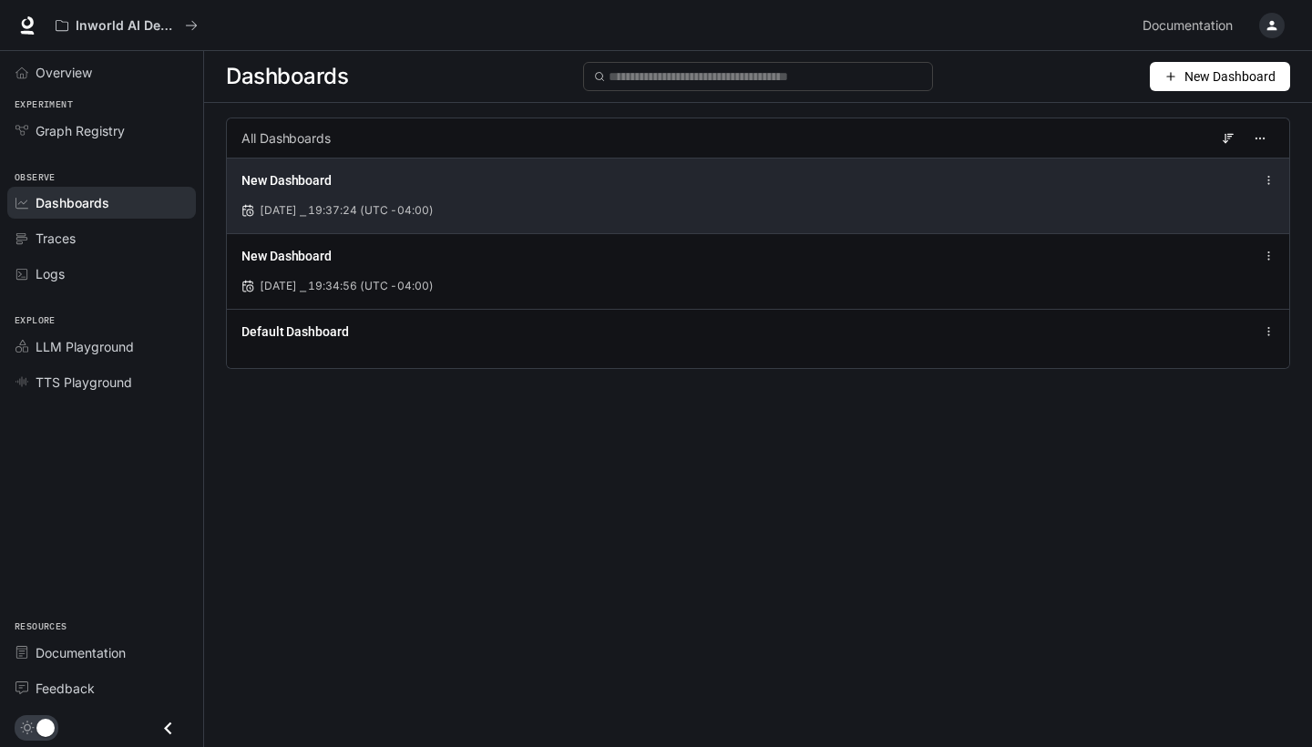
click at [435, 189] on div "New Dashboard" at bounding box center [538, 180] width 595 height 18
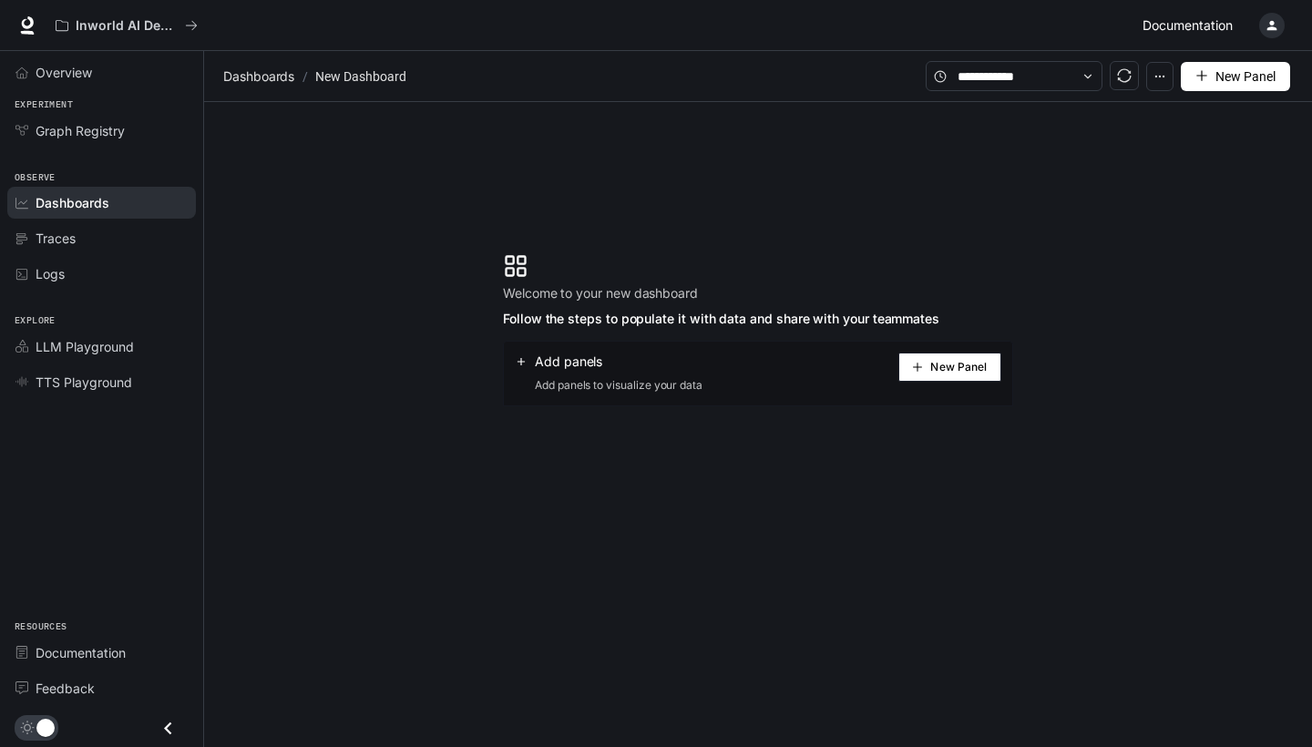
click at [1189, 23] on span "Documentation" at bounding box center [1187, 26] width 90 height 23
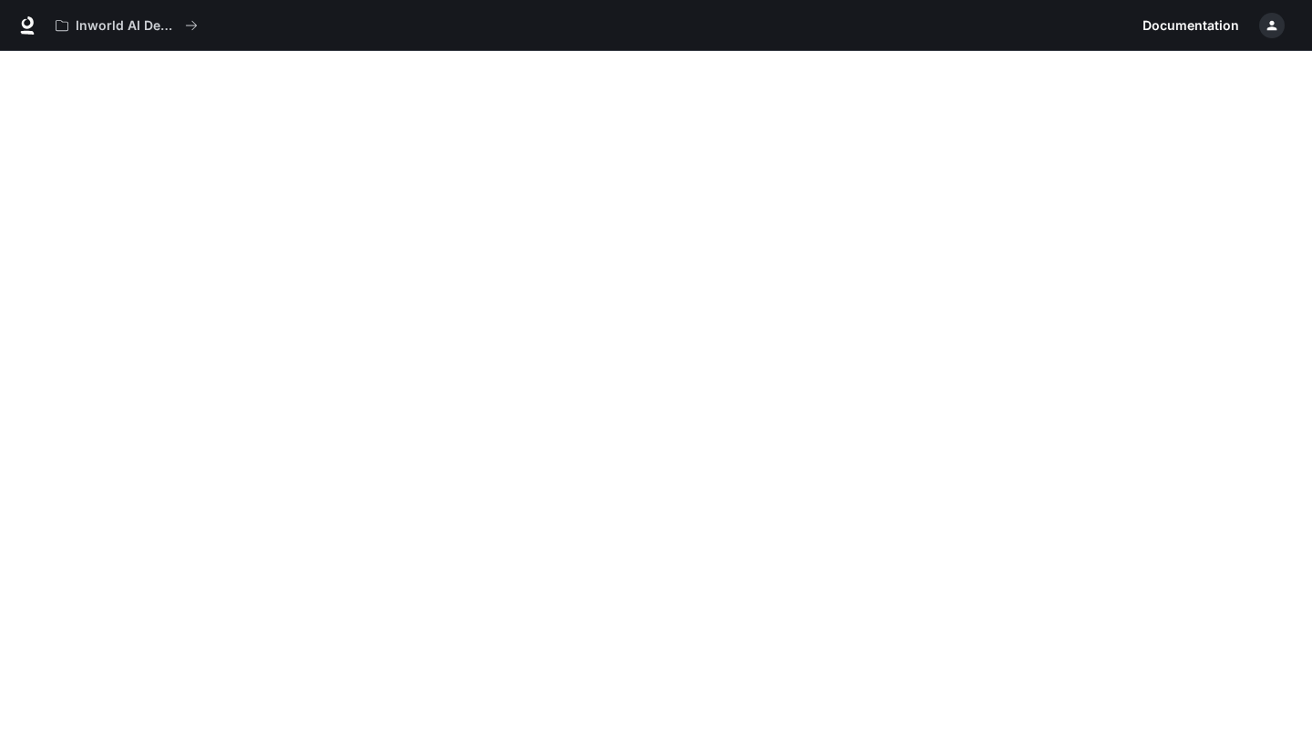
scroll to position [0, 1]
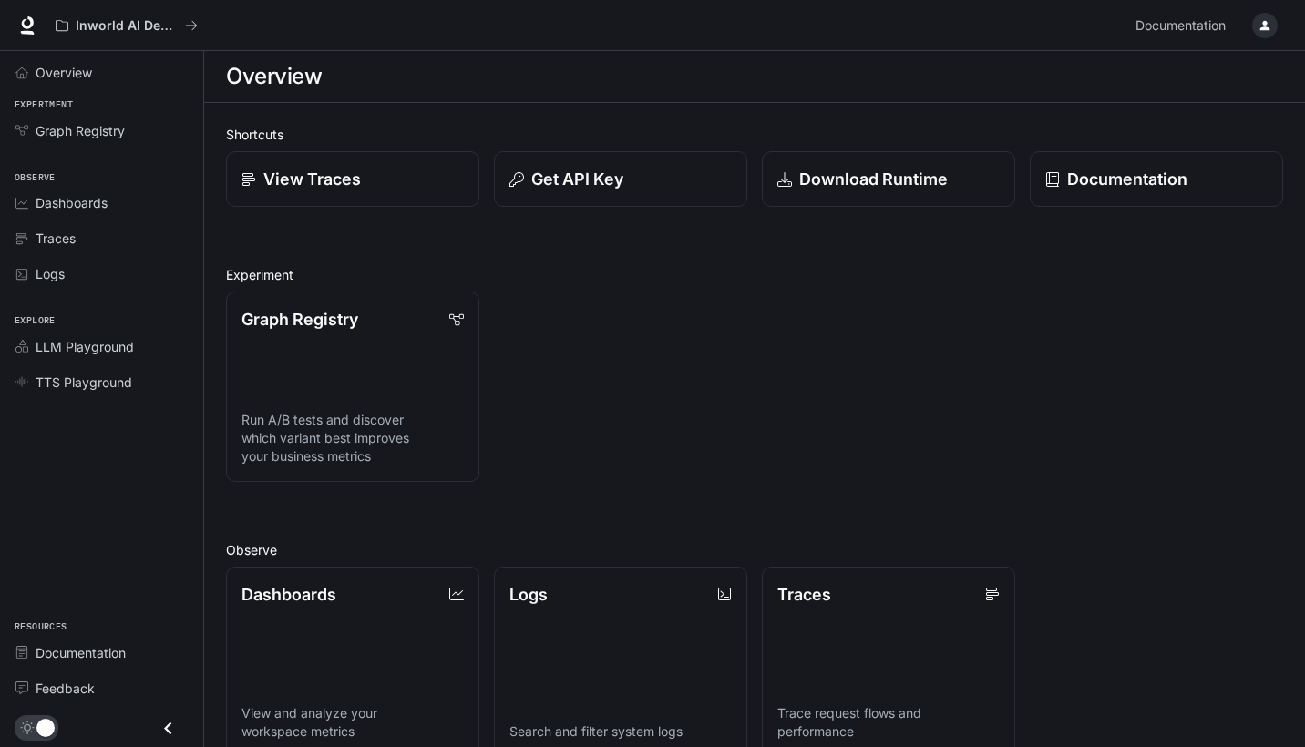
click at [1258, 26] on icon "button" at bounding box center [1264, 25] width 15 height 15
click at [1268, 32] on icon "button" at bounding box center [1264, 25] width 15 height 15
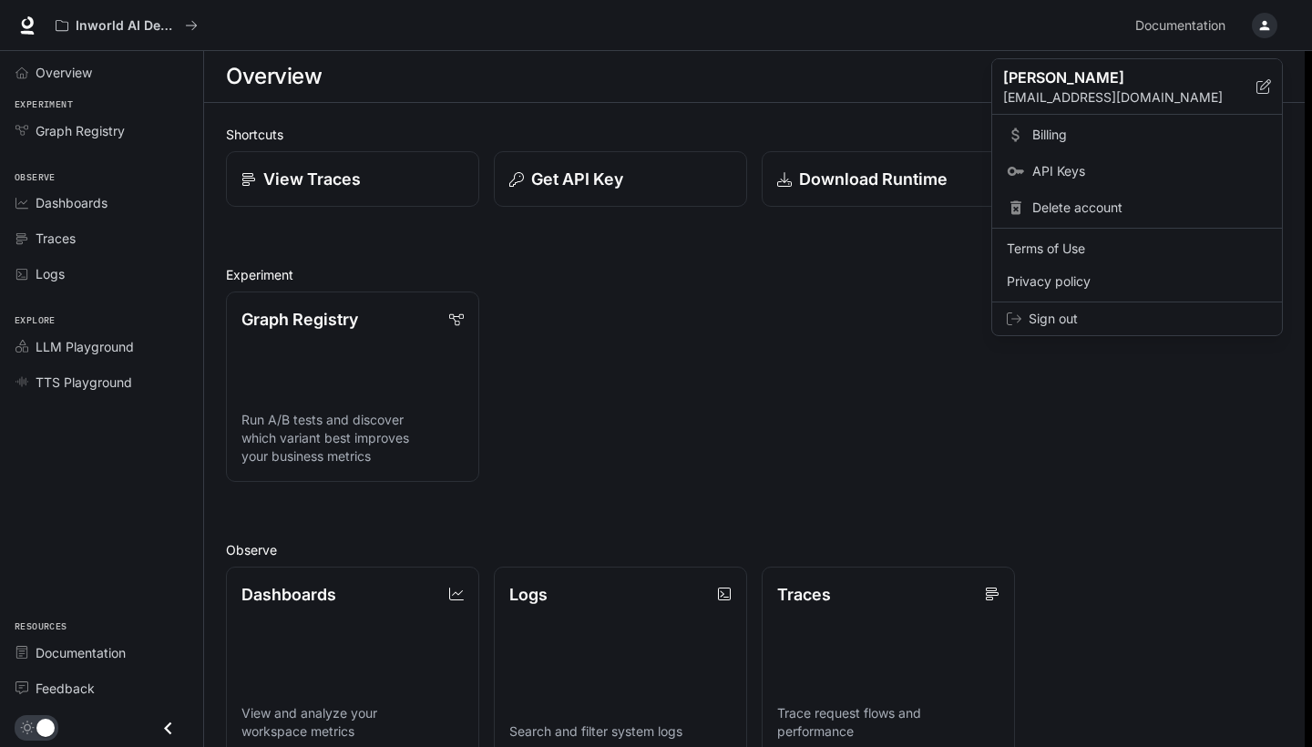
click at [1058, 87] on p "[PERSON_NAME]" at bounding box center [1115, 78] width 224 height 22
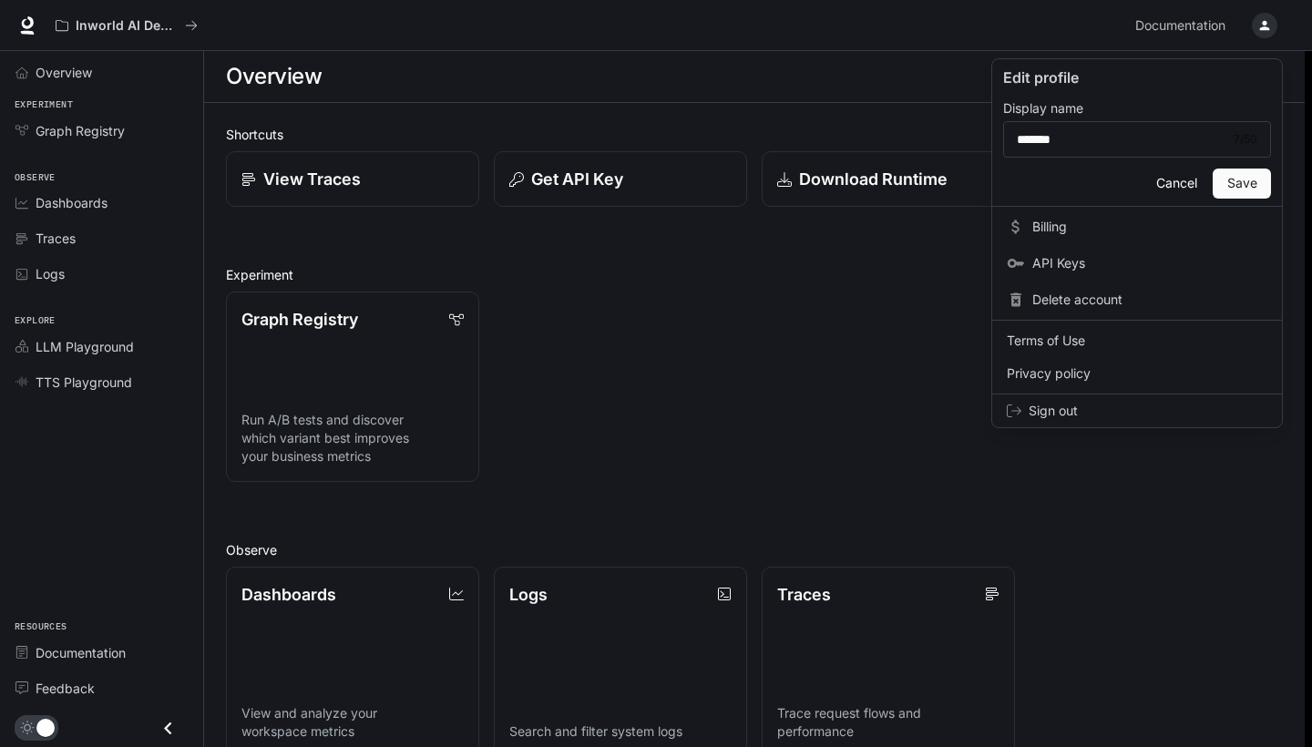
click at [1040, 78] on p "Edit profile" at bounding box center [1137, 78] width 268 height 22
drag, startPoint x: 1030, startPoint y: 84, endPoint x: 1098, endPoint y: 109, distance: 72.9
click at [1030, 84] on p "Edit profile" at bounding box center [1137, 78] width 268 height 22
click at [1178, 188] on button "Cancel" at bounding box center [1176, 184] width 58 height 30
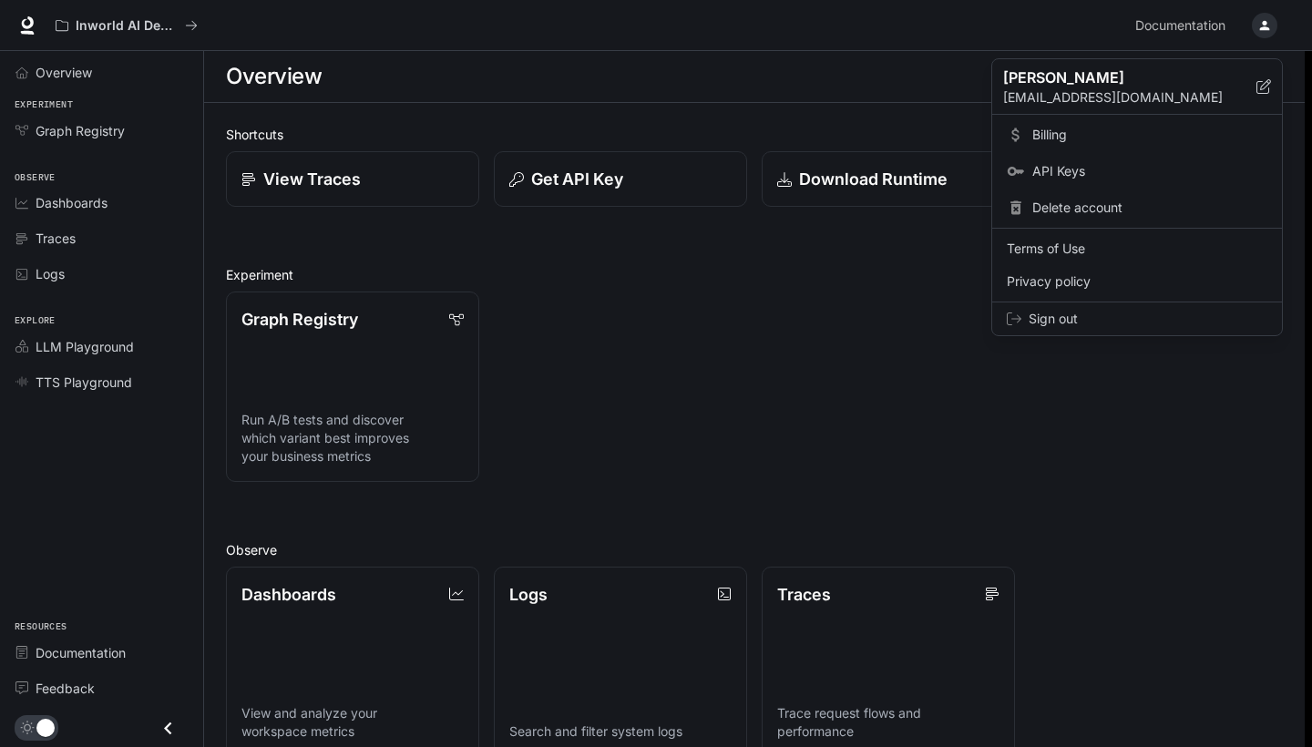
drag, startPoint x: 888, startPoint y: 337, endPoint x: 1265, endPoint y: 49, distance: 474.5
click at [906, 324] on div at bounding box center [656, 373] width 1312 height 747
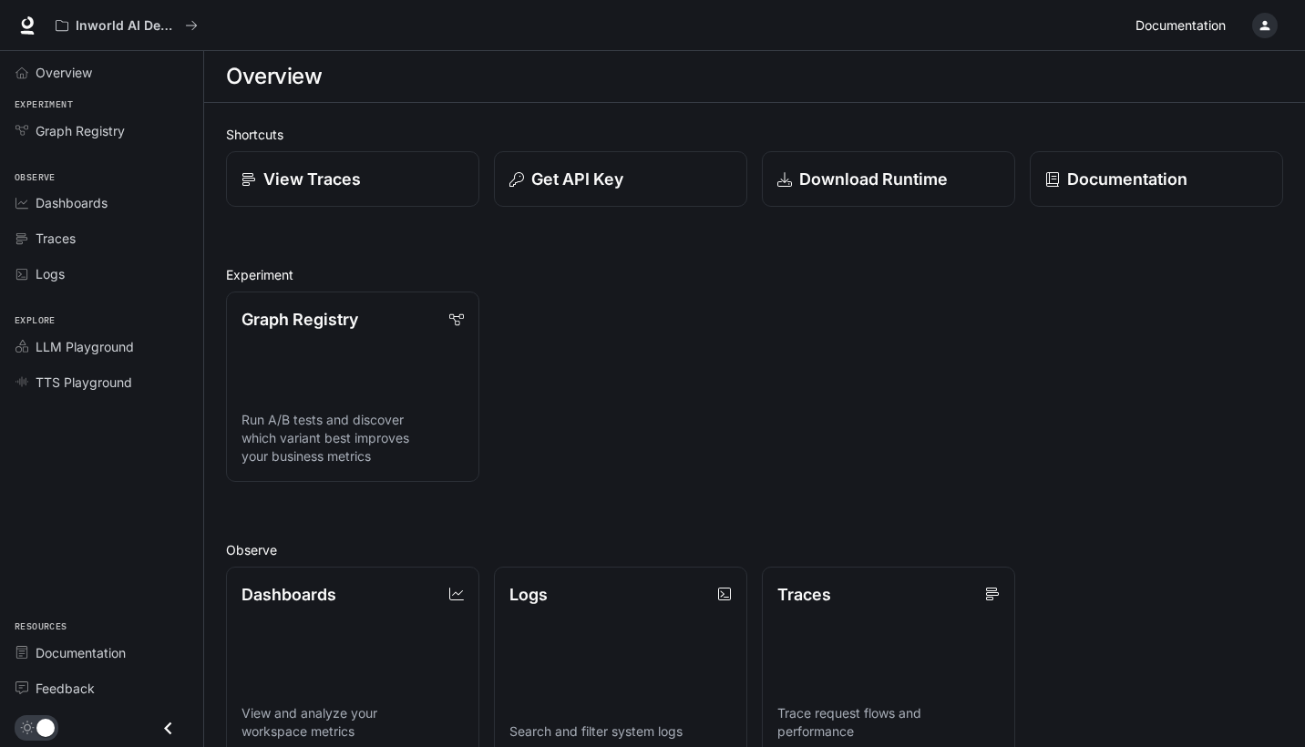
click at [1155, 29] on span "Documentation" at bounding box center [1180, 26] width 90 height 23
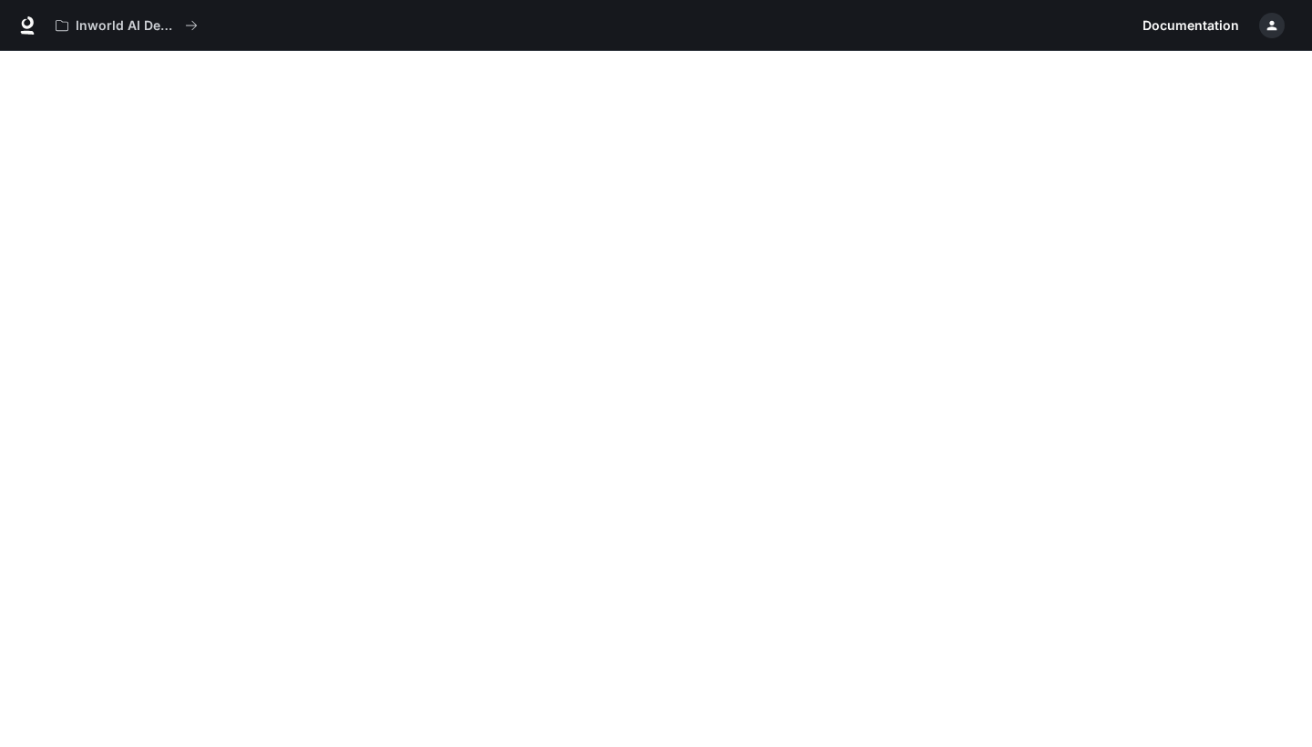
click at [1275, 30] on icon "button" at bounding box center [1272, 25] width 15 height 15
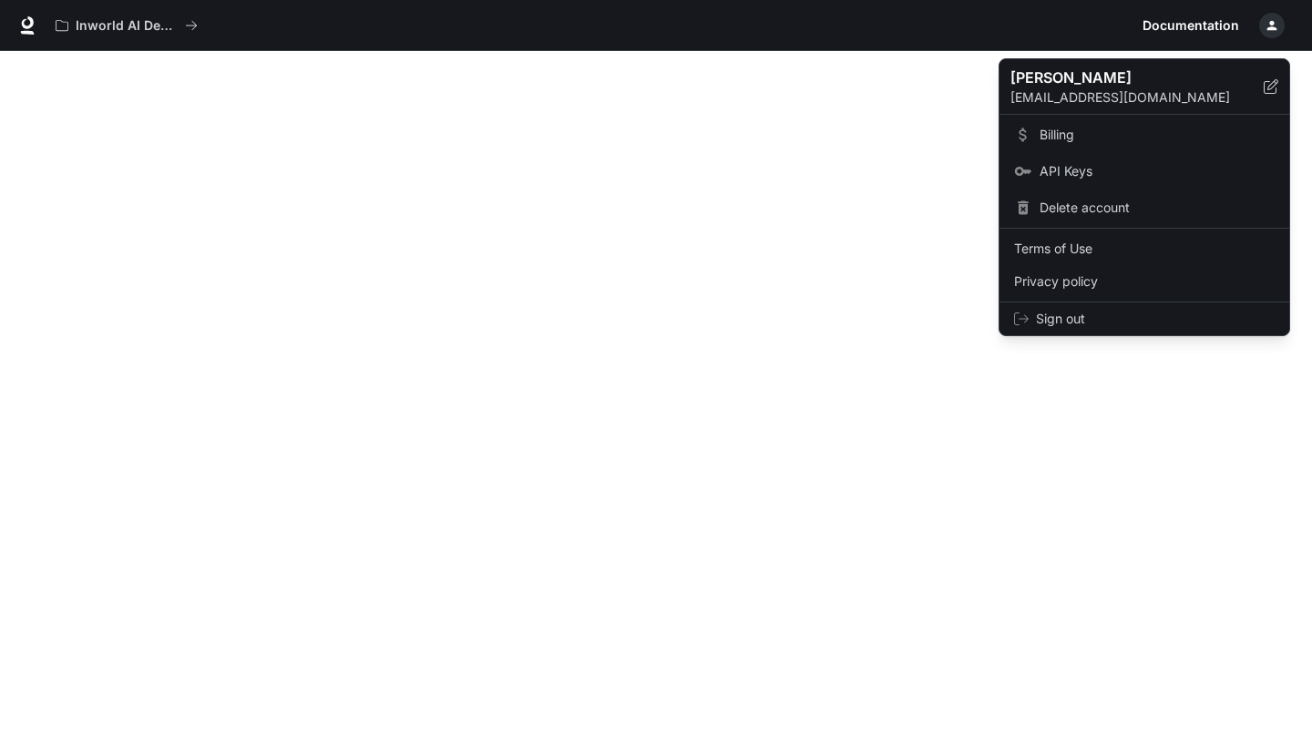
click at [259, 216] on div at bounding box center [656, 373] width 1312 height 747
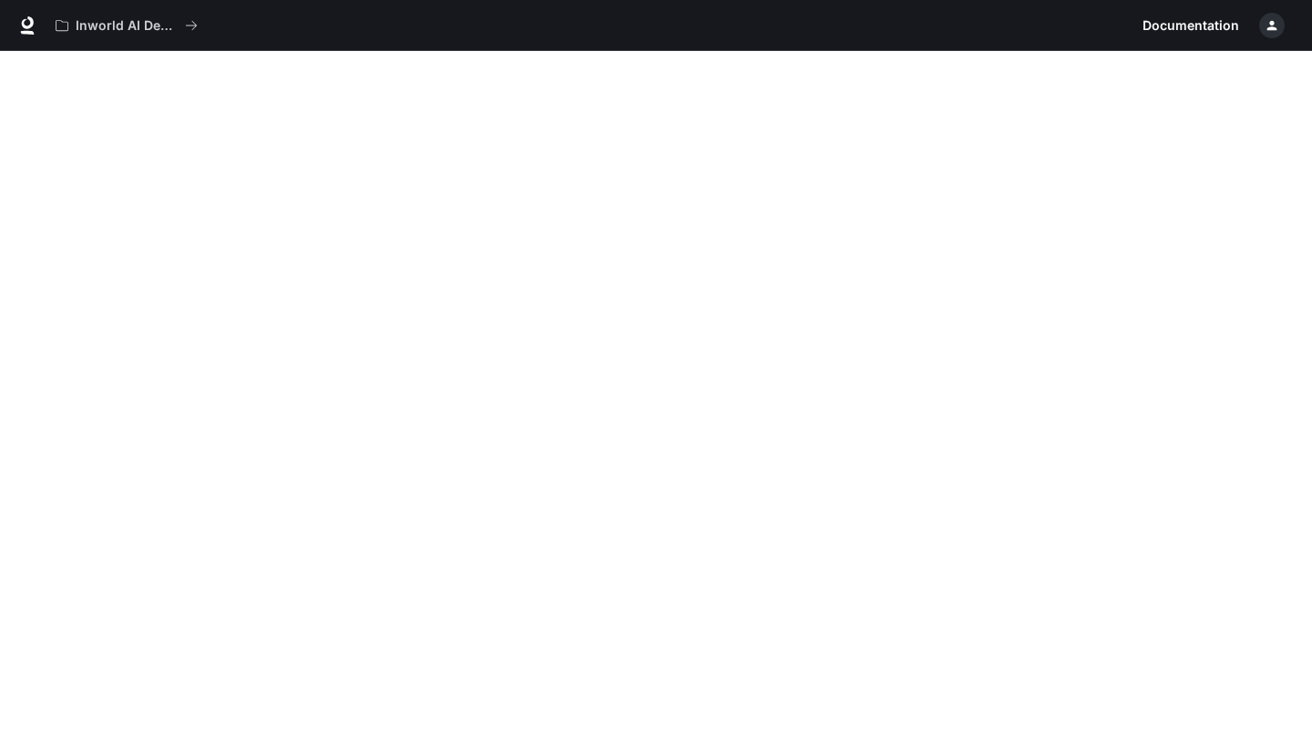
click at [33, 19] on icon at bounding box center [27, 25] width 18 height 18
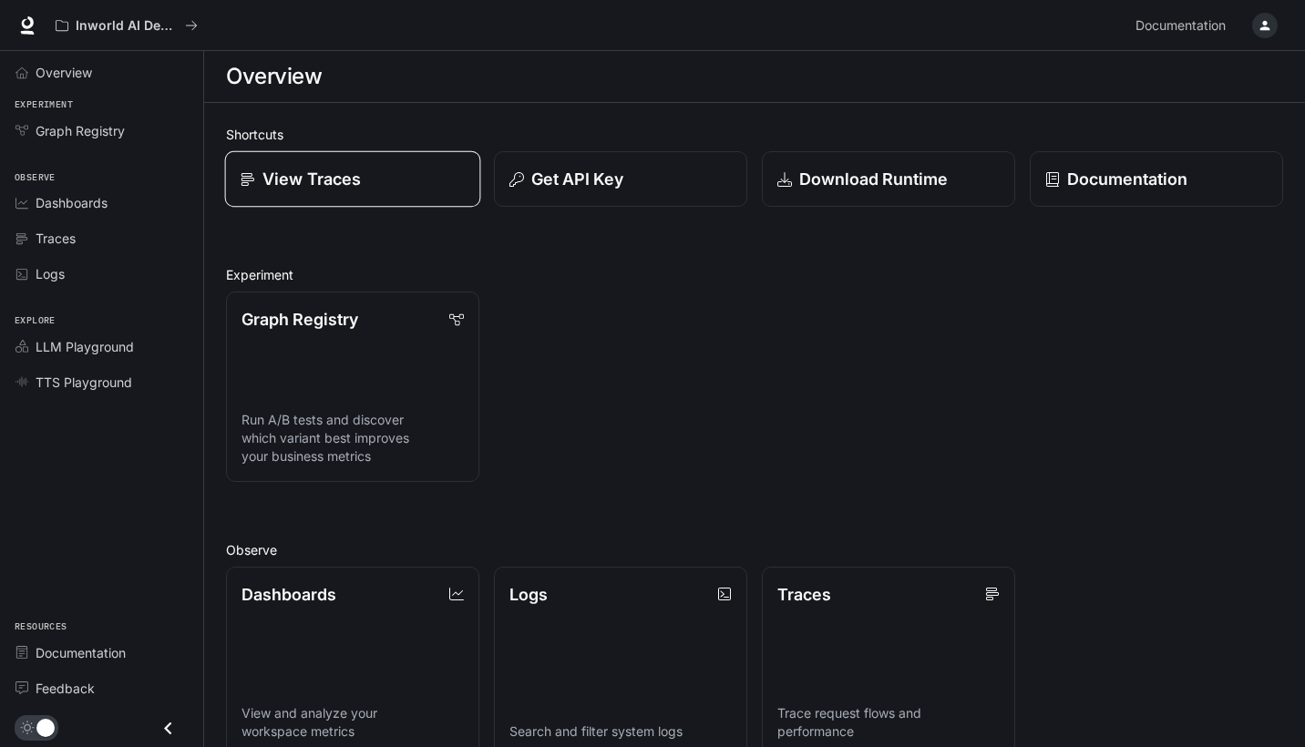
click at [306, 186] on p "View Traces" at bounding box center [311, 179] width 98 height 25
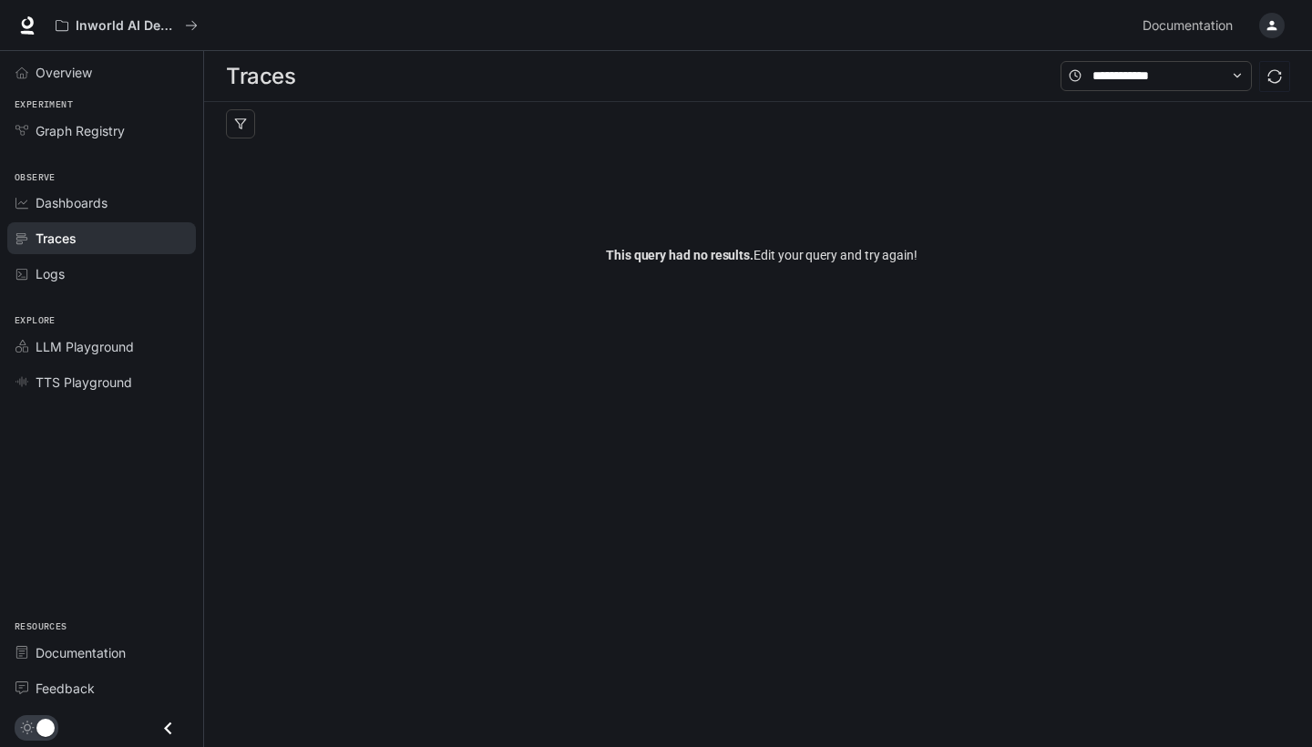
click at [306, 186] on div "This query had no results. Edit your query and try again!" at bounding box center [761, 255] width 1071 height 219
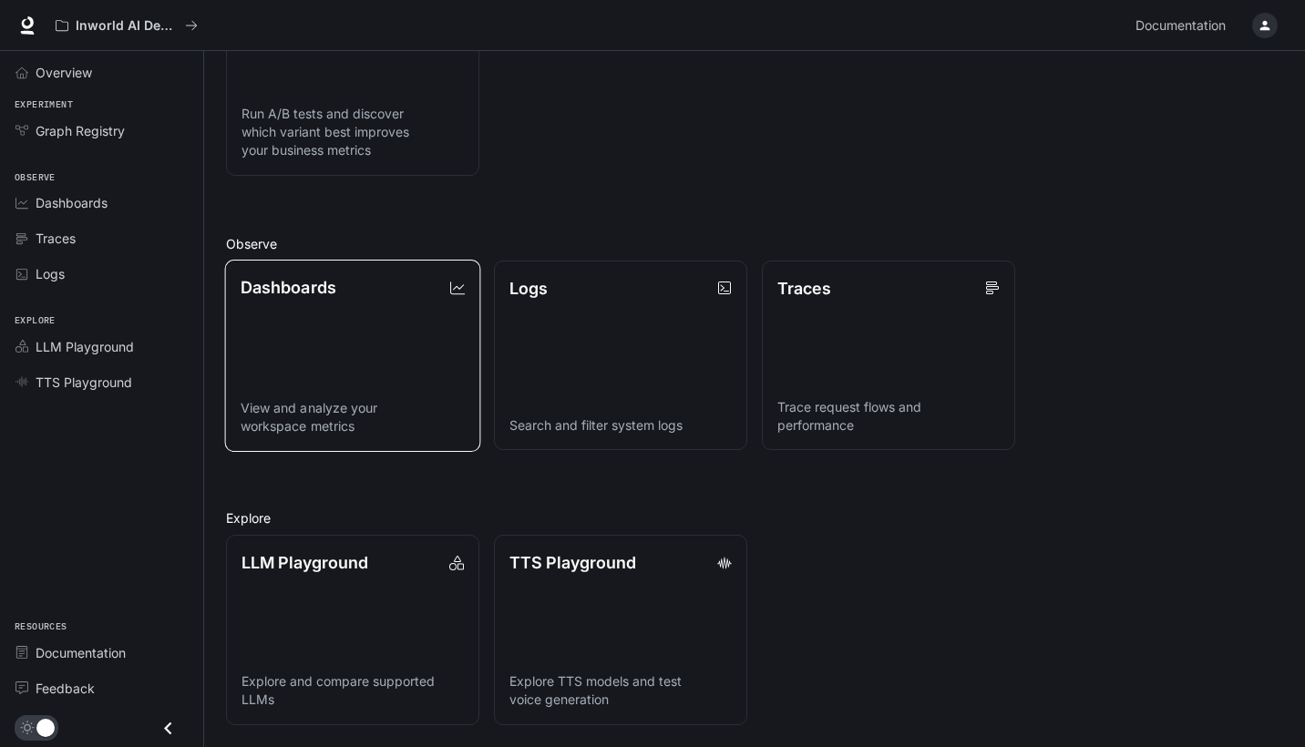
scroll to position [306, 0]
click at [269, 352] on link "Dashboards View and analyze your workspace metrics" at bounding box center [353, 355] width 256 height 192
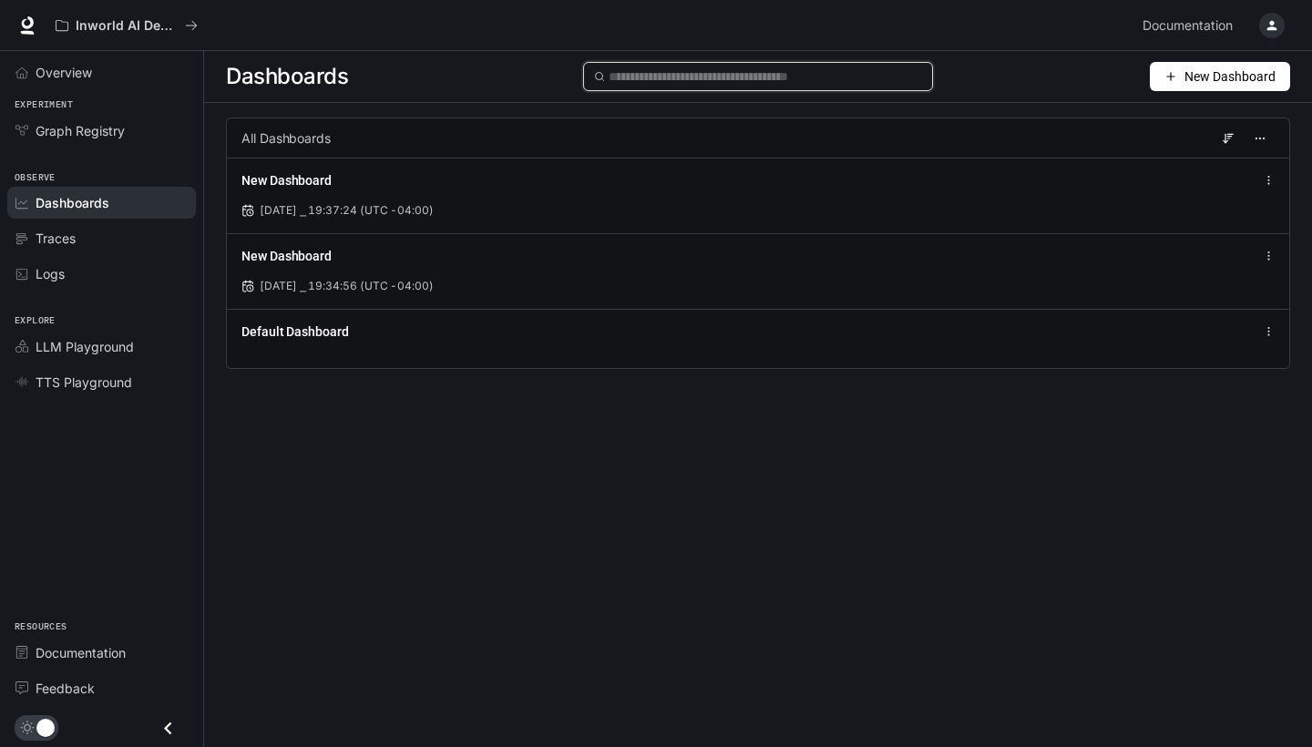
click at [650, 86] on input "text" at bounding box center [765, 77] width 313 height 20
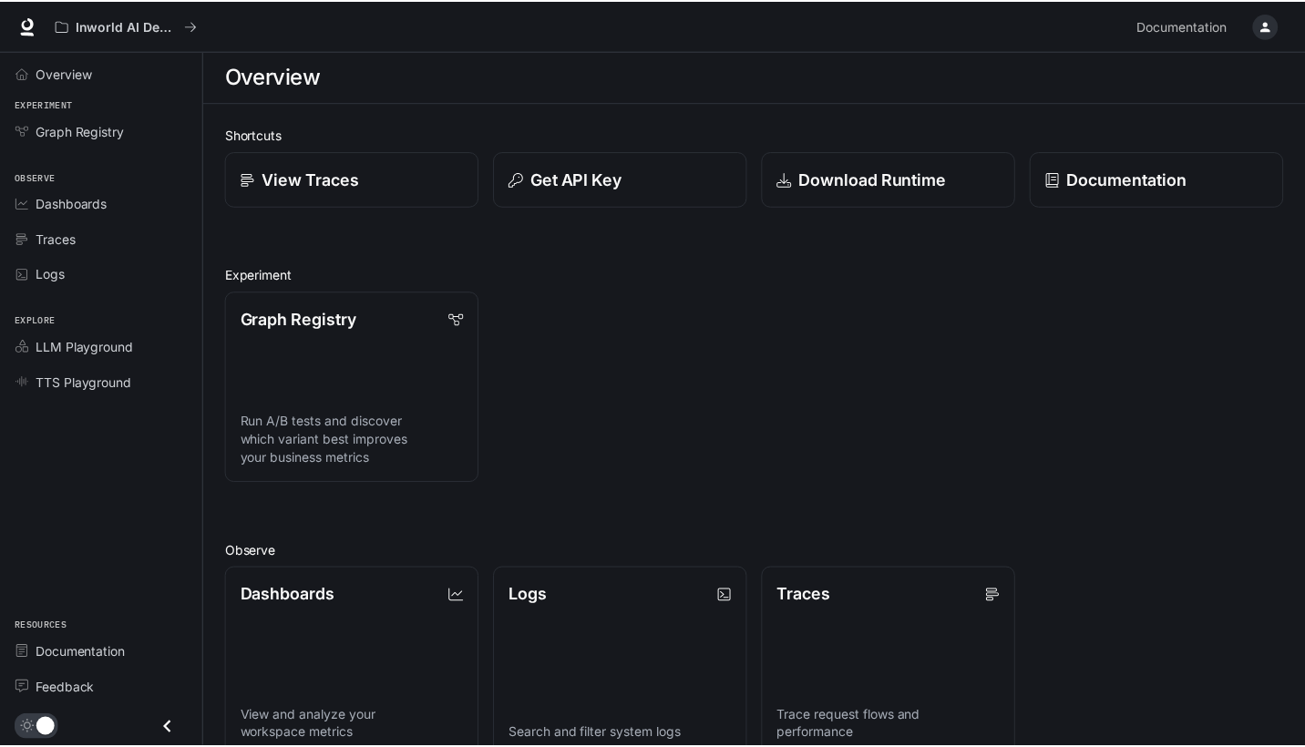
scroll to position [306, 0]
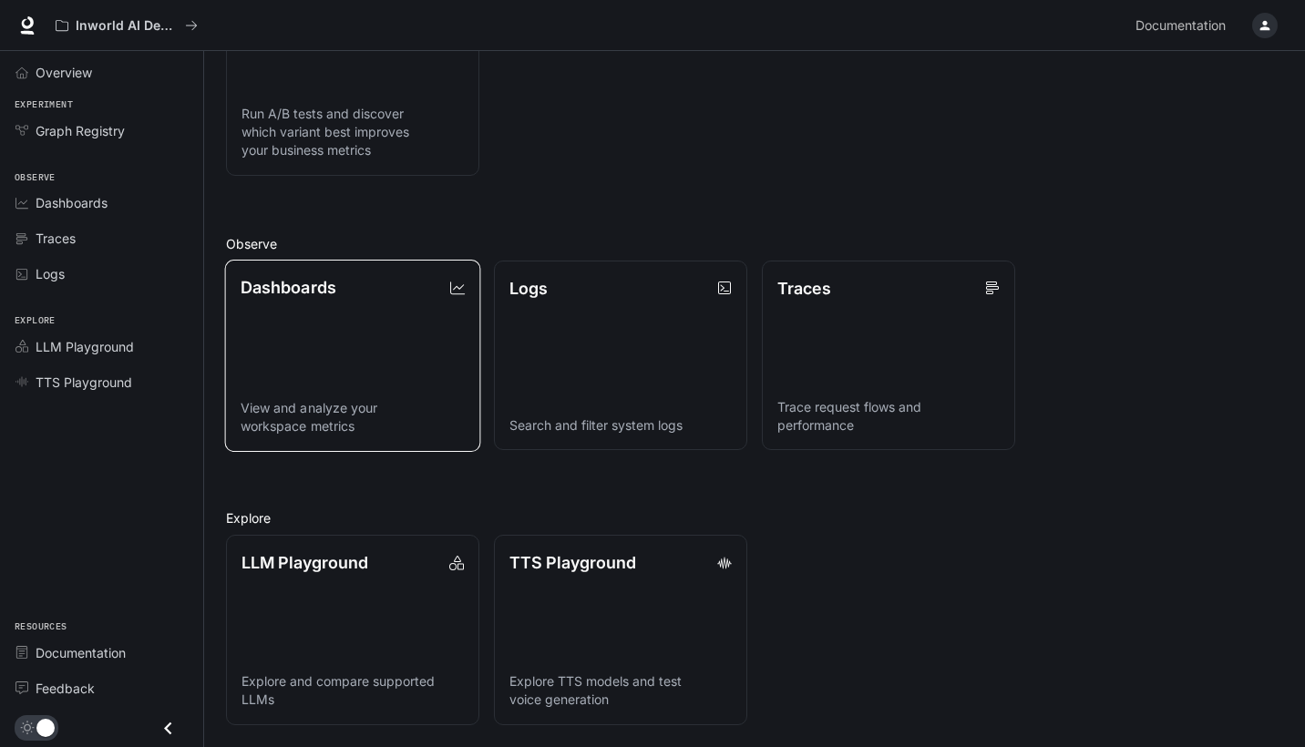
scroll to position [306, 0]
click at [275, 292] on p "Dashboards" at bounding box center [289, 287] width 96 height 25
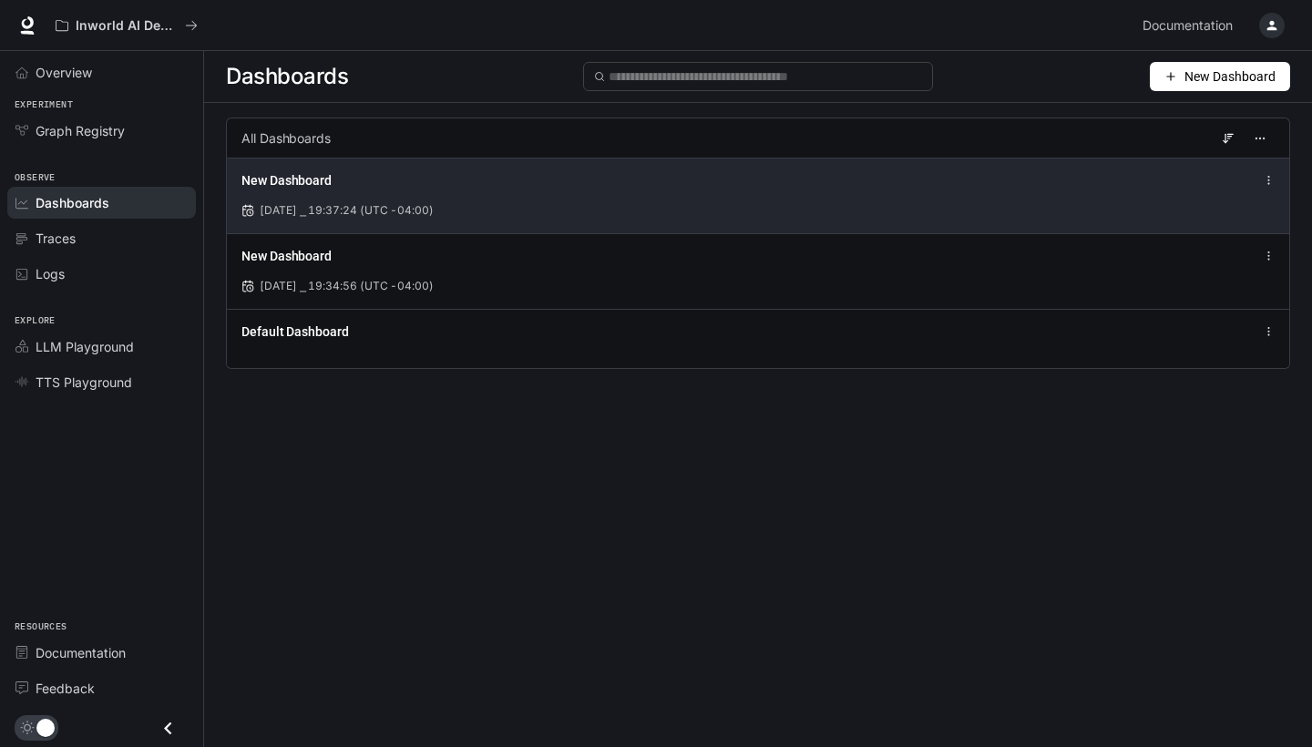
click at [861, 220] on div "New Dashboard [DATE] ⎯ 19:37:24 (UTC -04:00)" at bounding box center [758, 196] width 1062 height 76
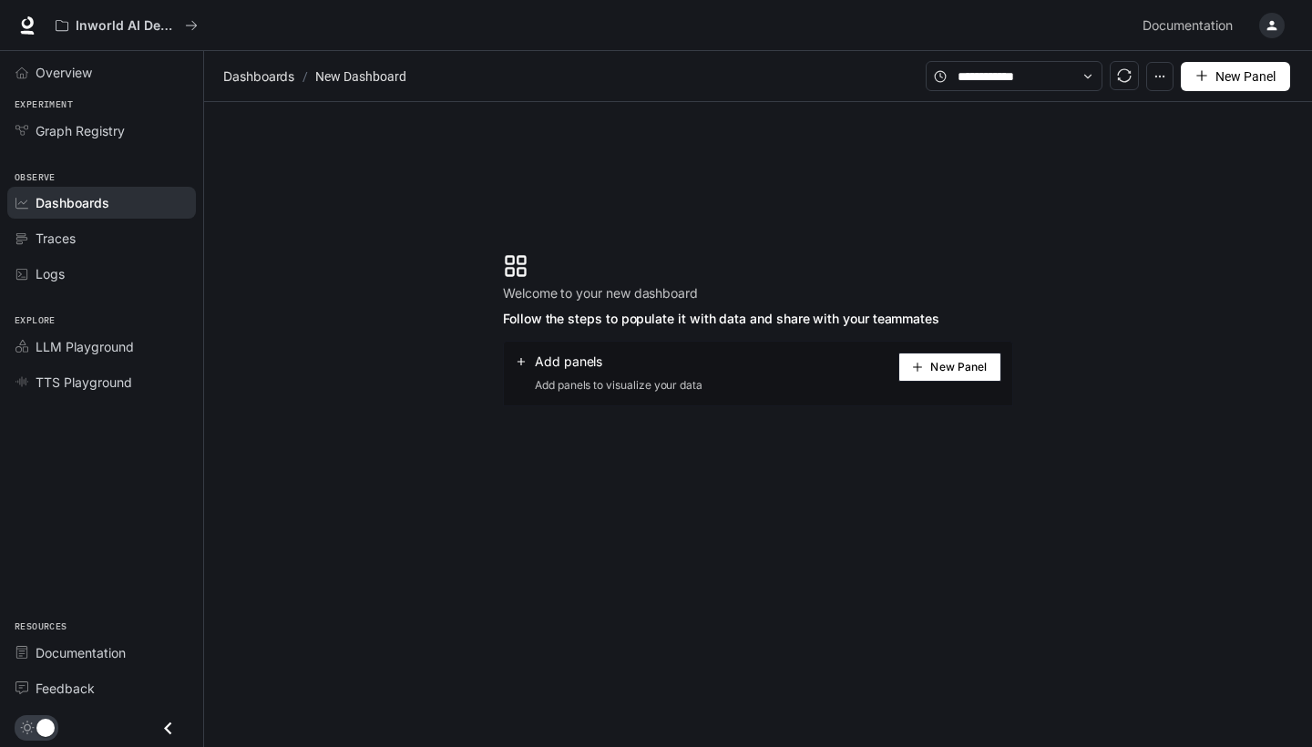
scroll to position [0, 1]
click at [1163, 83] on button "button" at bounding box center [1159, 76] width 27 height 29
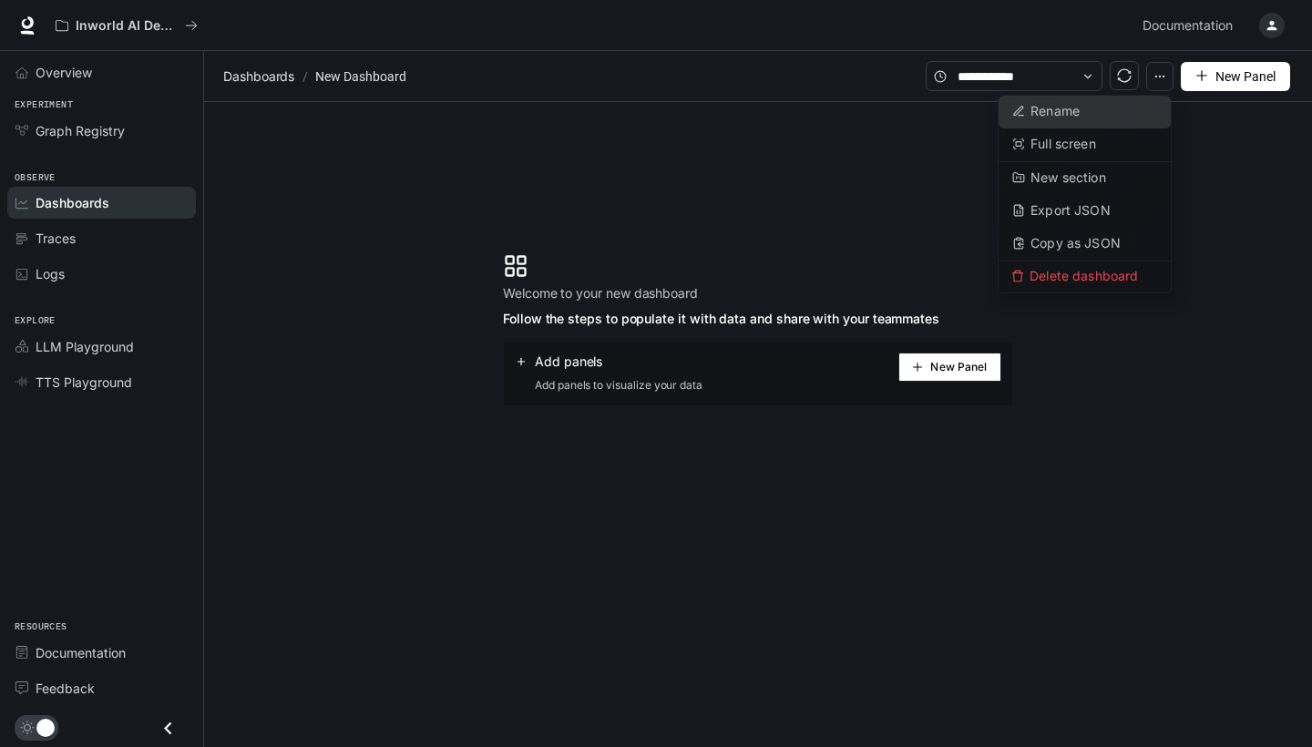
click at [1073, 124] on button "Rename" at bounding box center [1085, 112] width 172 height 33
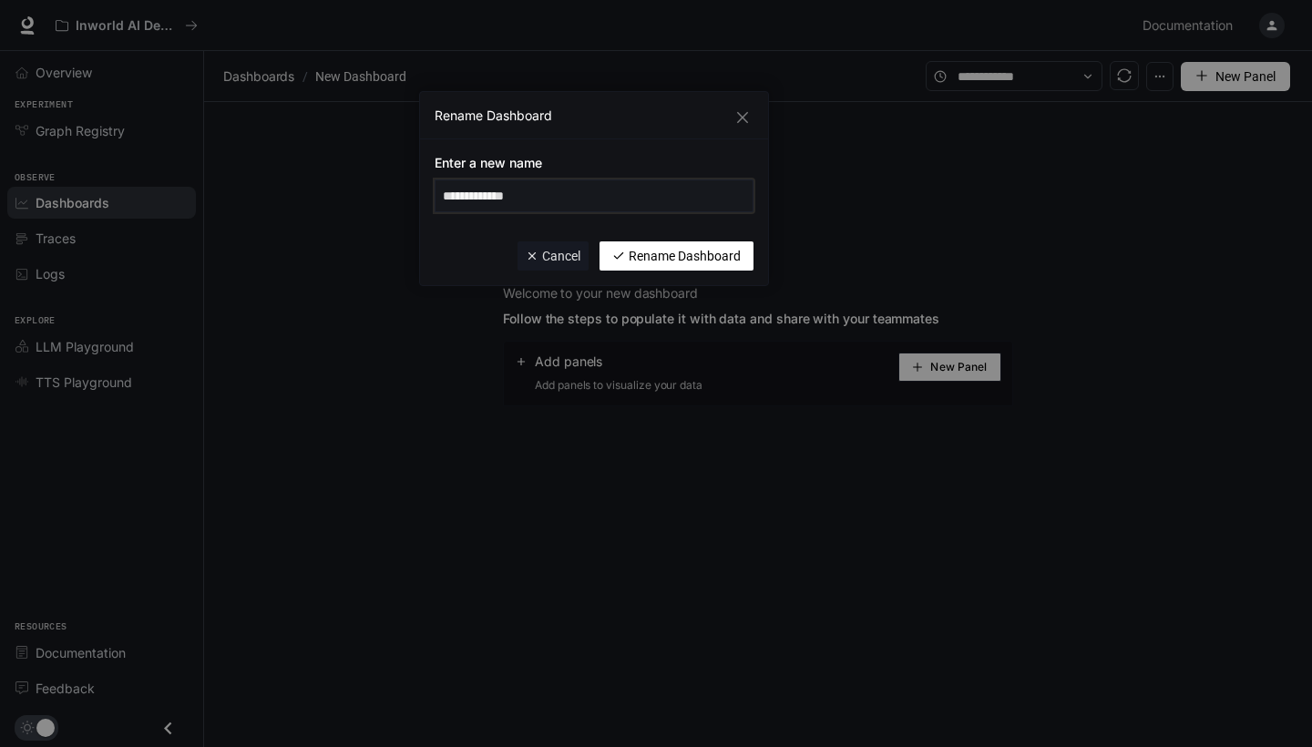
drag, startPoint x: 576, startPoint y: 197, endPoint x: 584, endPoint y: 191, distance: 9.9
click at [576, 196] on input "**********" at bounding box center [594, 195] width 319 height 33
type input "*"
type input "******"
click at [651, 252] on span "Rename Dashboard" at bounding box center [685, 256] width 112 height 20
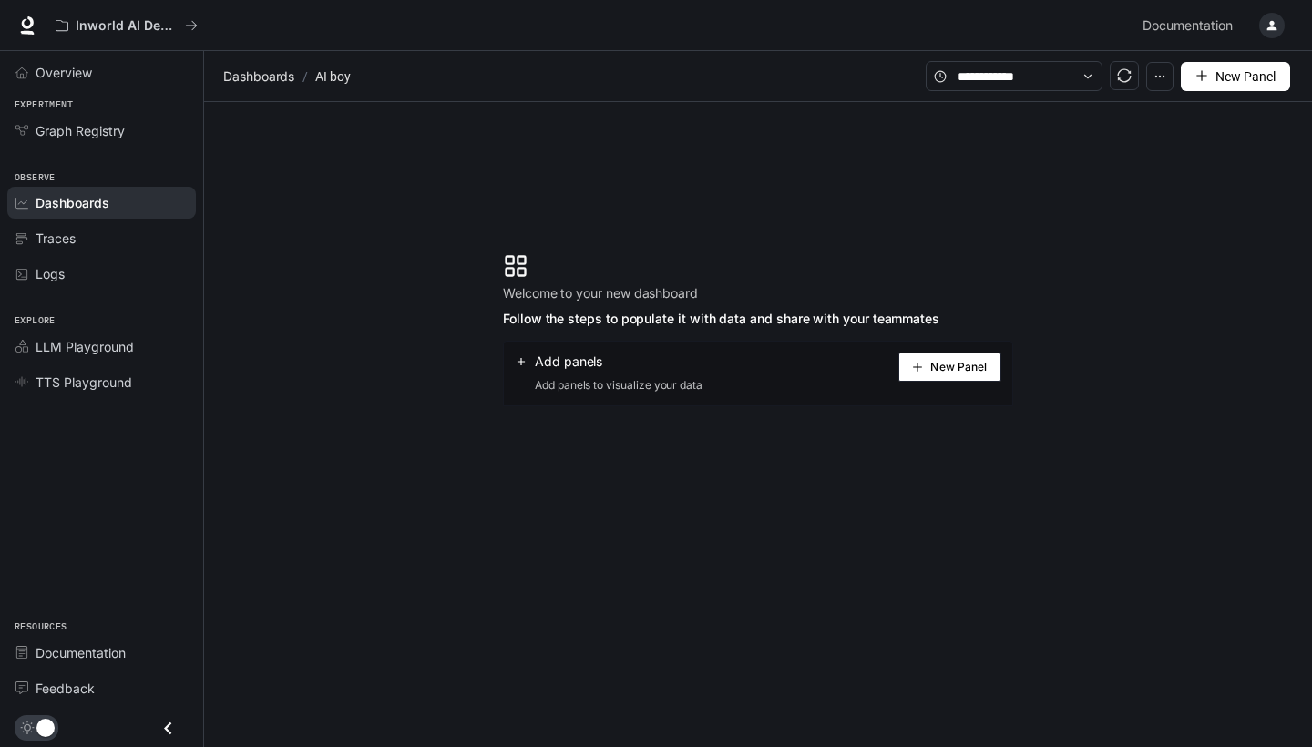
click at [785, 315] on span "Follow the steps to populate it with data and share with your teammates" at bounding box center [721, 319] width 436 height 22
click at [669, 295] on span "Welcome to your new dashboard" at bounding box center [721, 293] width 436 height 22
click at [530, 280] on section "Welcome to your new dashboard Follow the steps to populate it with data and sha…" at bounding box center [721, 291] width 436 height 77
click at [954, 372] on span "New Panel" at bounding box center [958, 367] width 56 height 9
